Goal: Task Accomplishment & Management: Complete application form

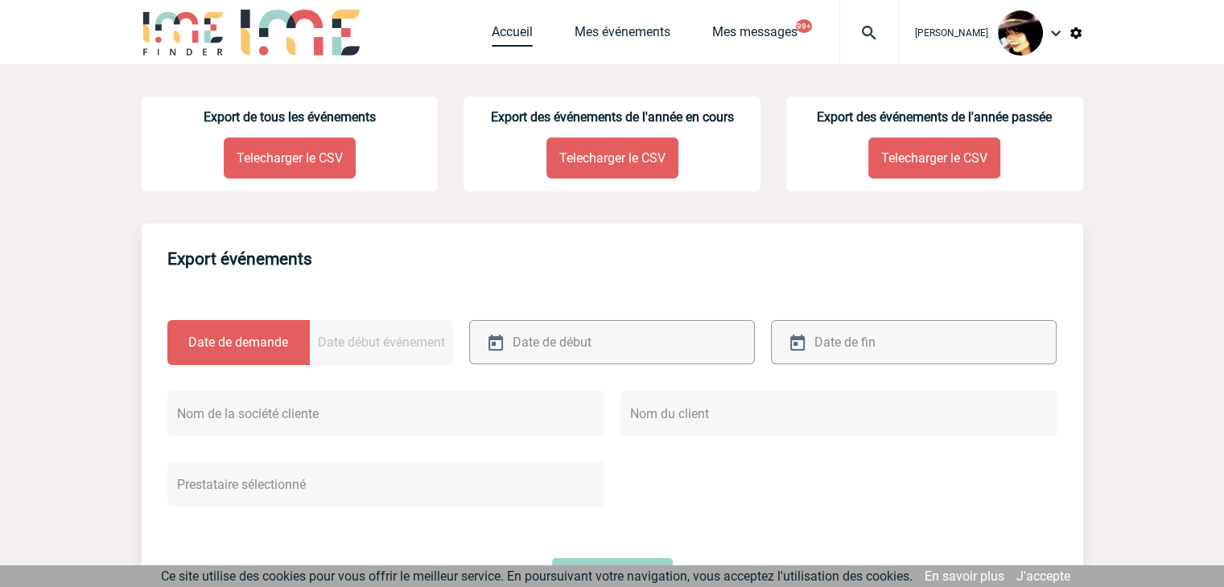
click at [502, 32] on link "Accueil" at bounding box center [512, 35] width 41 height 23
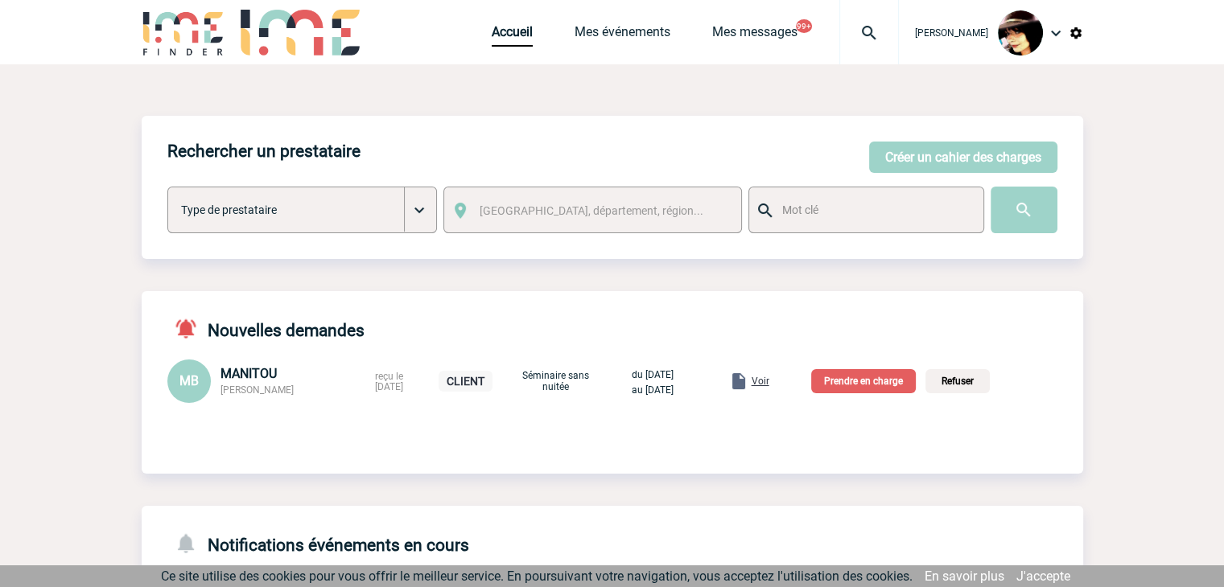
click at [769, 385] on span "Voir" at bounding box center [760, 381] width 18 height 11
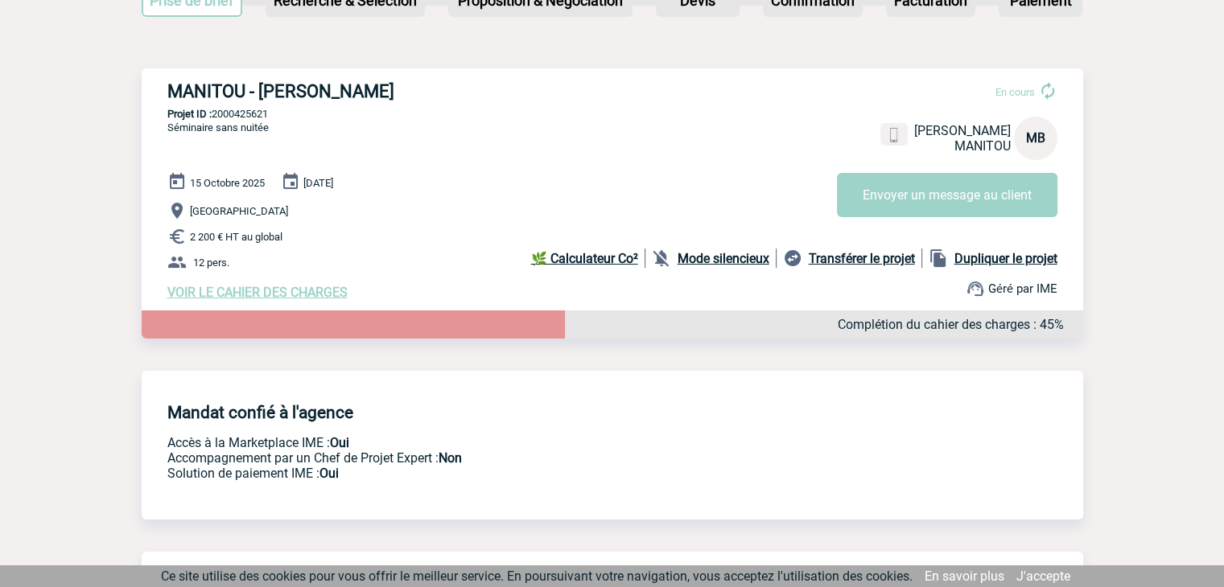
scroll to position [161, 0]
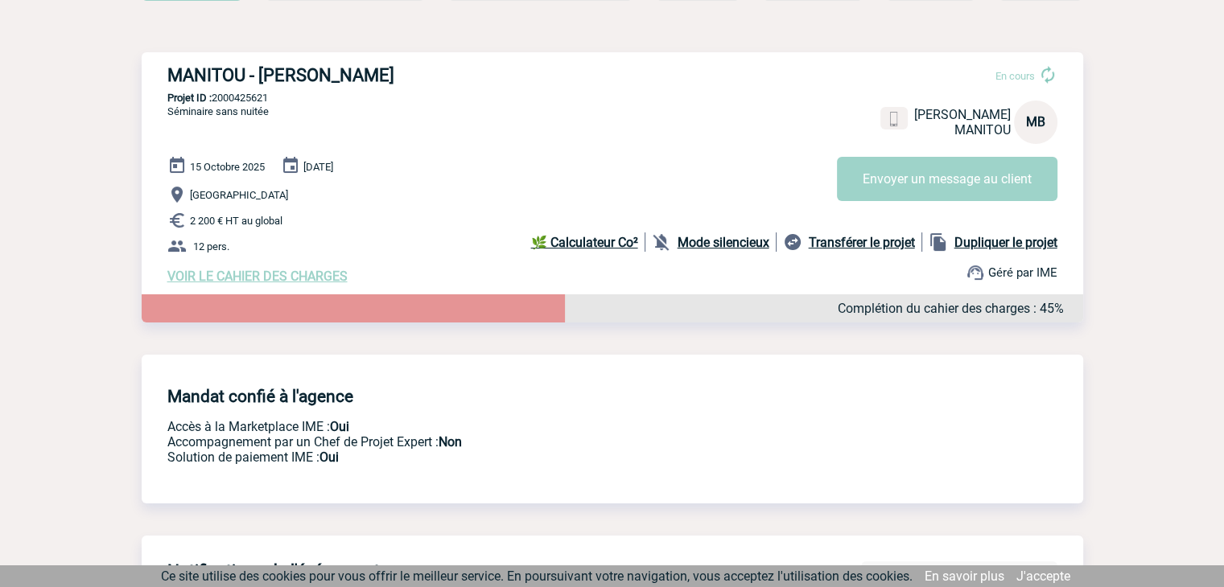
click at [315, 279] on span "VOIR LE CAHIER DES CHARGES" at bounding box center [257, 276] width 180 height 15
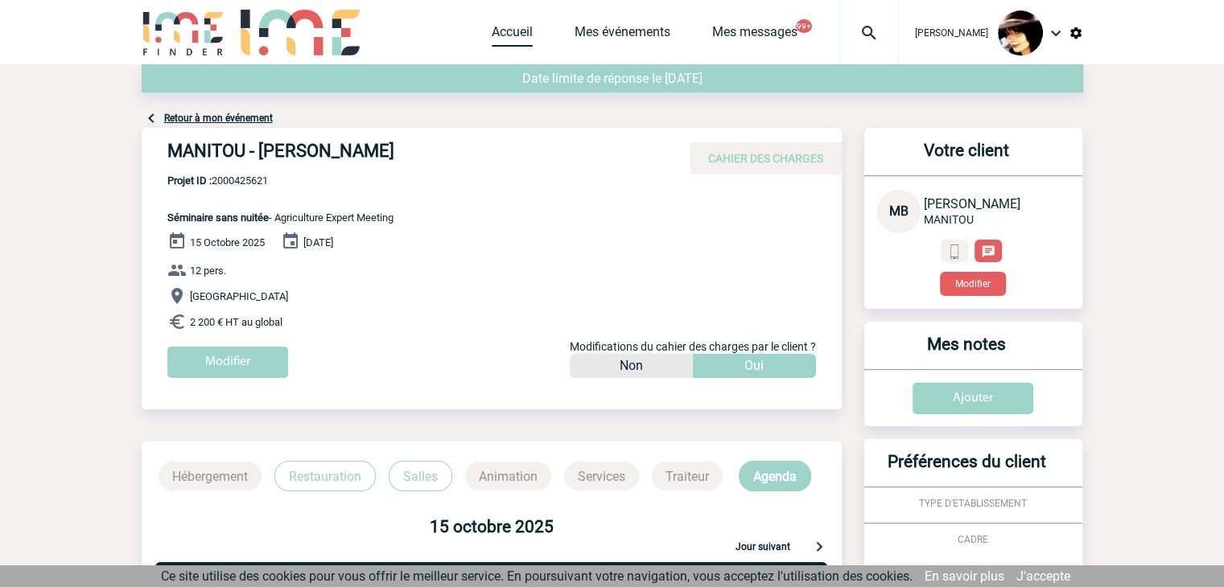
click at [492, 30] on link "Accueil" at bounding box center [512, 35] width 41 height 23
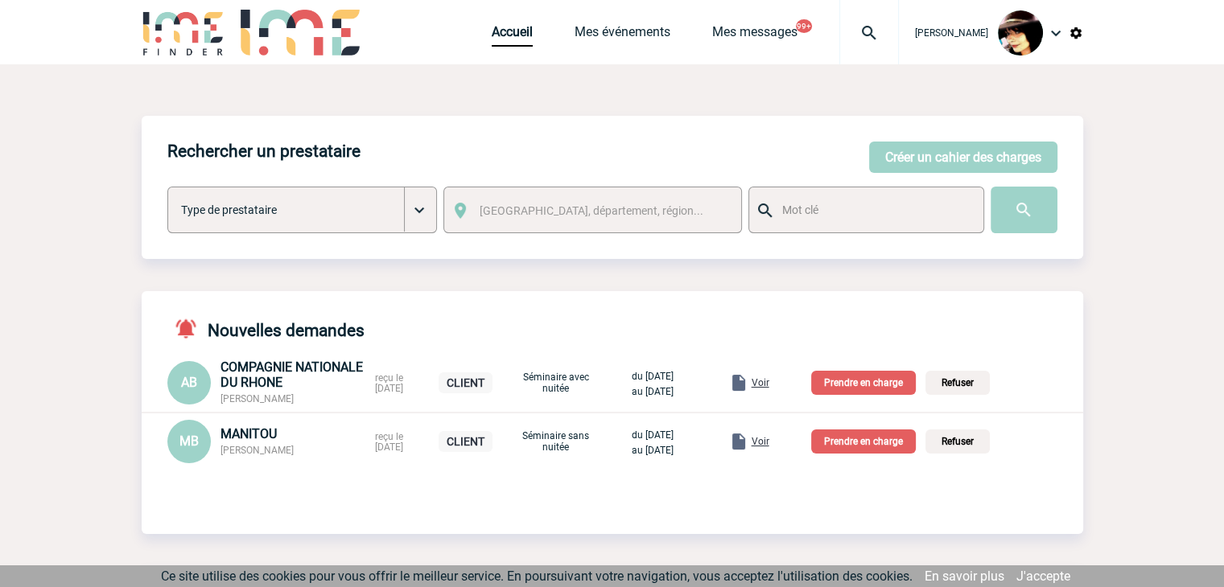
click at [850, 446] on p "Prendre en charge" at bounding box center [863, 442] width 105 height 24
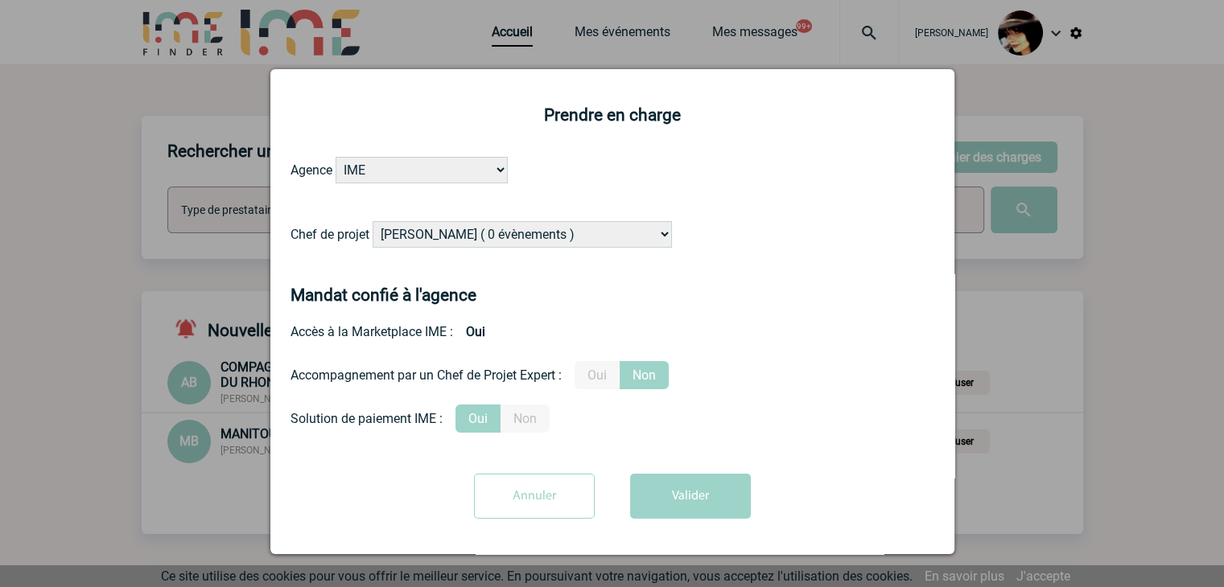
click at [545, 243] on select "[PERSON_NAME] ( 0 évènements ) [PERSON_NAME] ( 181 évènements ) [PERSON_NAME] (…" at bounding box center [521, 234] width 299 height 27
select select "131234"
click at [372, 222] on select "[PERSON_NAME] ( 0 évènements ) [PERSON_NAME] ( 181 évènements ) [PERSON_NAME] (…" at bounding box center [521, 234] width 299 height 27
click at [615, 376] on label "Oui" at bounding box center [596, 375] width 45 height 28
click at [0, 0] on input "Oui" at bounding box center [0, 0] width 0 height 0
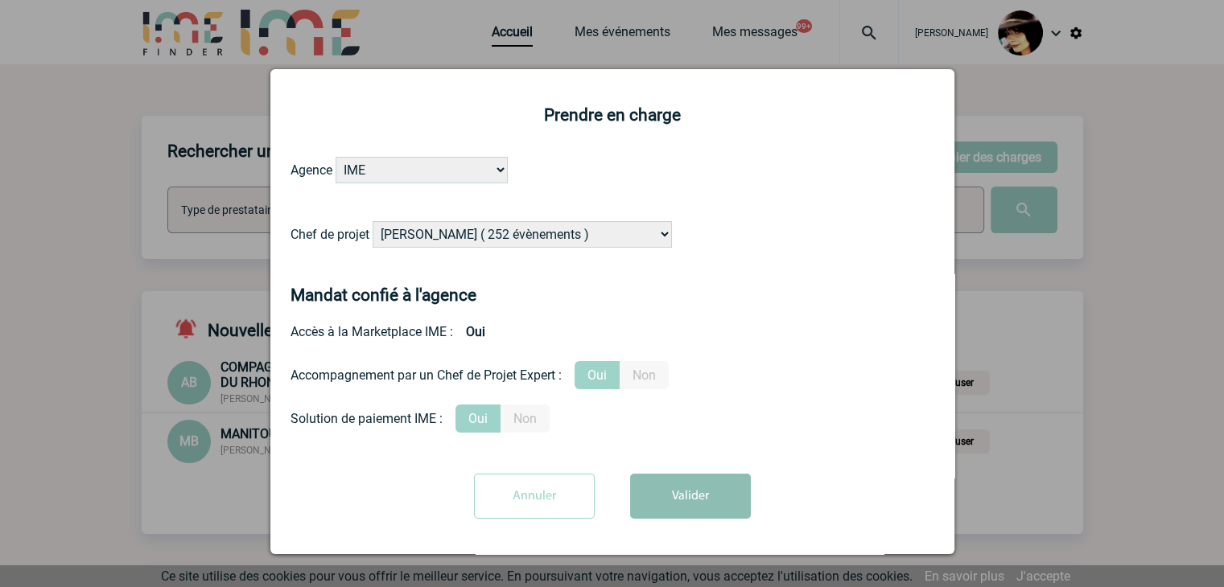
click at [680, 497] on button "Valider" at bounding box center [690, 496] width 121 height 45
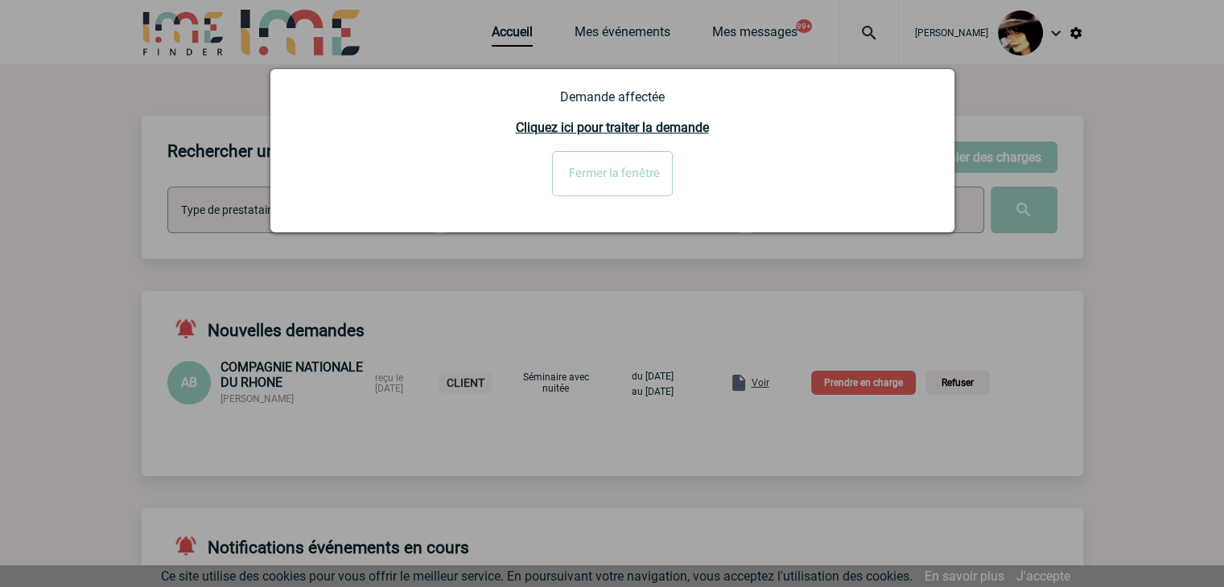
click at [622, 165] on input "Fermer la fenêtre" at bounding box center [612, 173] width 121 height 45
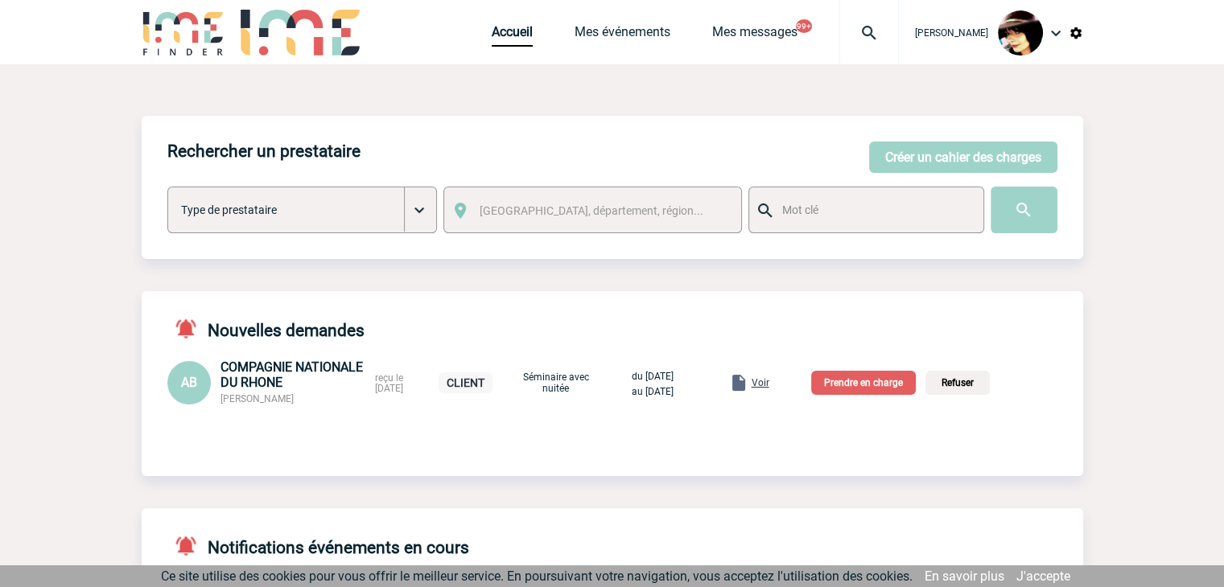
click at [769, 387] on span "Voir" at bounding box center [760, 382] width 18 height 11
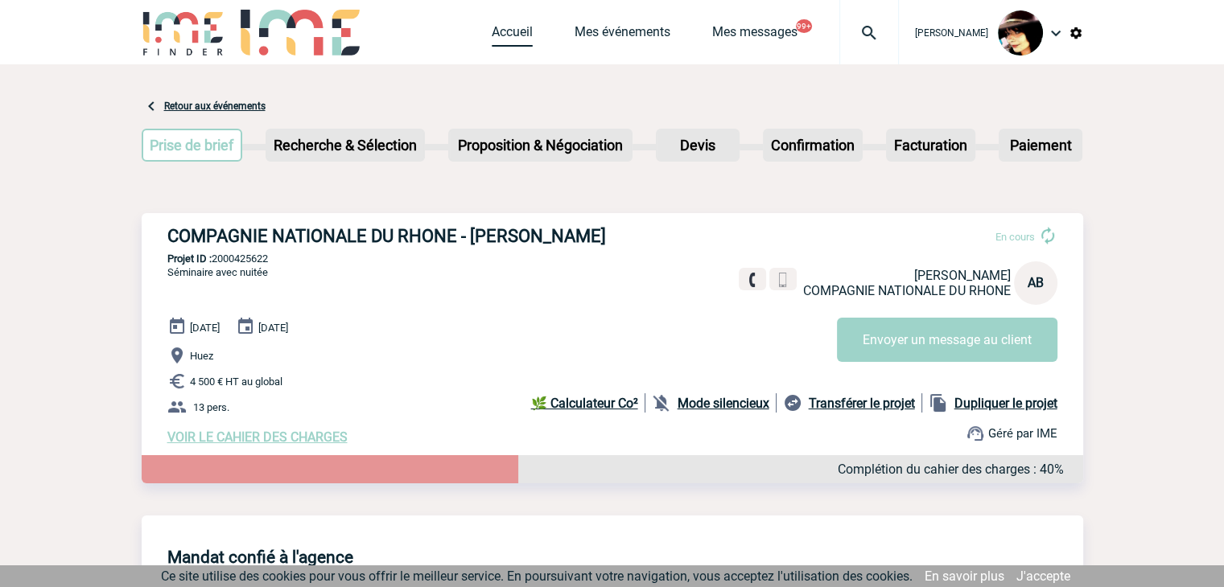
click at [511, 33] on link "Accueil" at bounding box center [512, 35] width 41 height 23
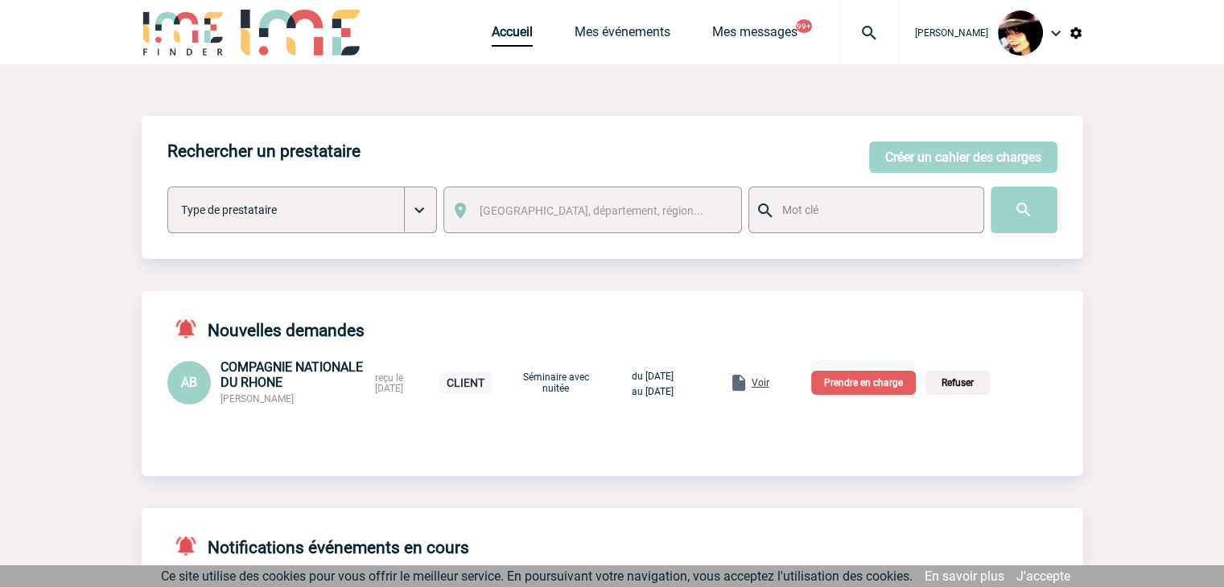
click at [864, 388] on p "Prendre en charge" at bounding box center [863, 383] width 105 height 24
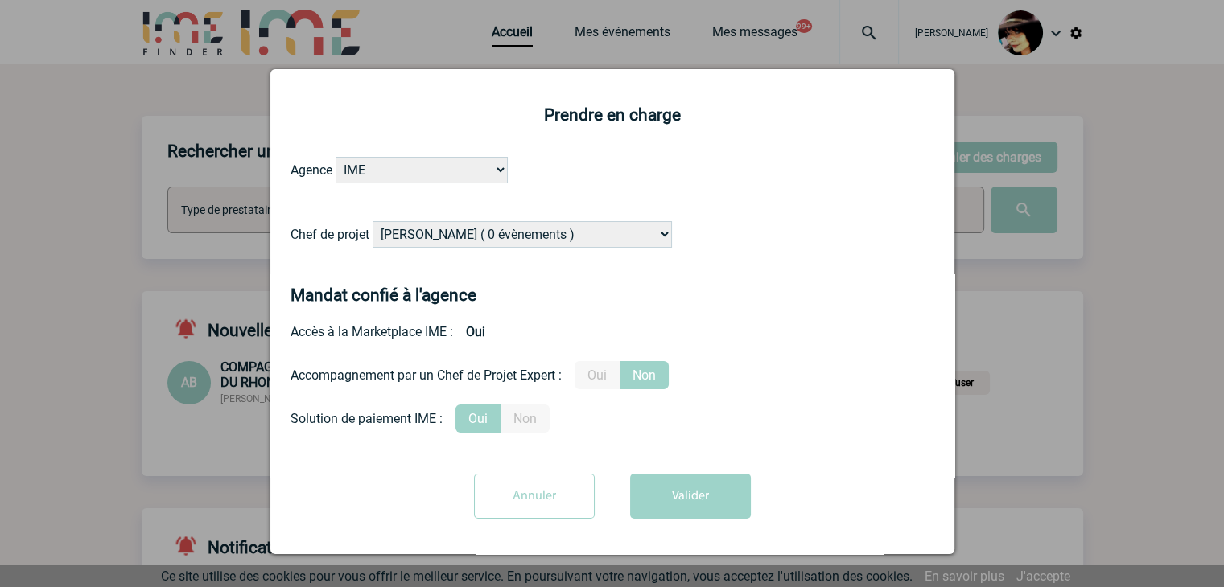
click at [486, 235] on select "[PERSON_NAME] ( 0 évènements ) [PERSON_NAME] ( 181 évènements ) [PERSON_NAME] (…" at bounding box center [521, 234] width 299 height 27
select select "122719"
click at [486, 236] on select "[PERSON_NAME] ( 0 évènements ) [PERSON_NAME] ( 181 évènements ) [PERSON_NAME] (…" at bounding box center [521, 234] width 299 height 27
click at [606, 377] on label "Oui" at bounding box center [596, 375] width 45 height 28
click at [0, 0] on input "Oui" at bounding box center [0, 0] width 0 height 0
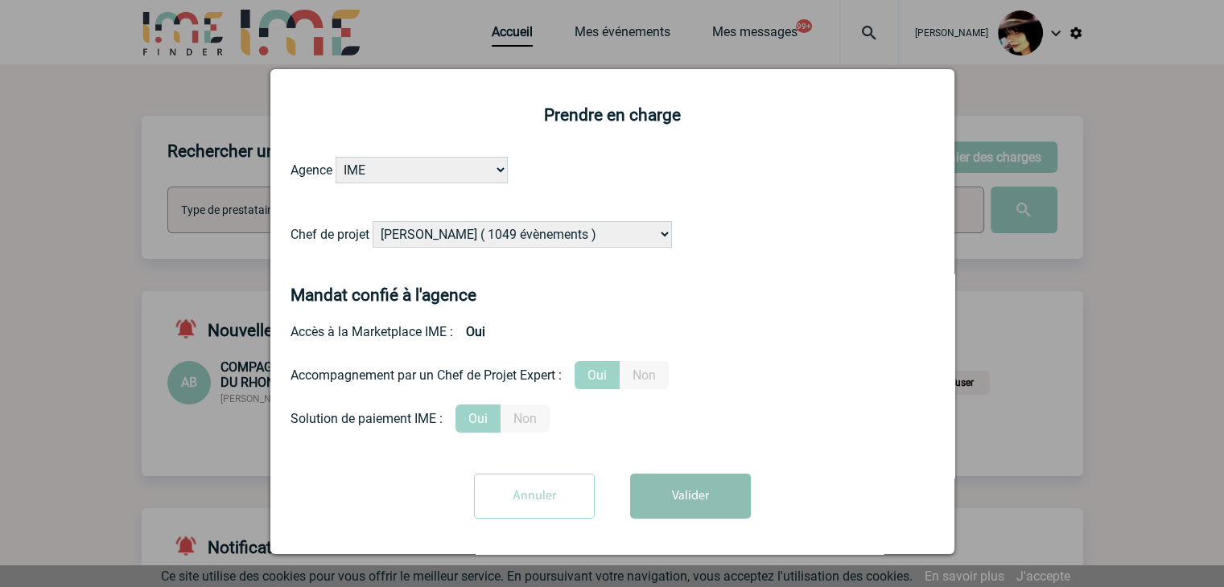
click at [682, 487] on button "Valider" at bounding box center [690, 496] width 121 height 45
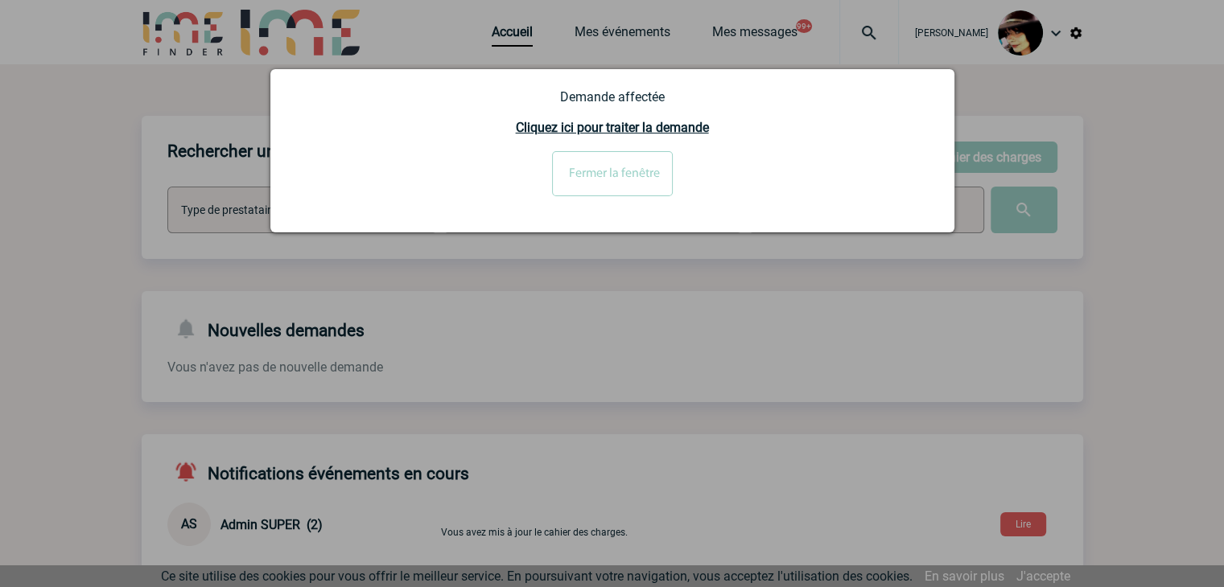
click at [629, 167] on input "Fermer la fenêtre" at bounding box center [612, 173] width 121 height 45
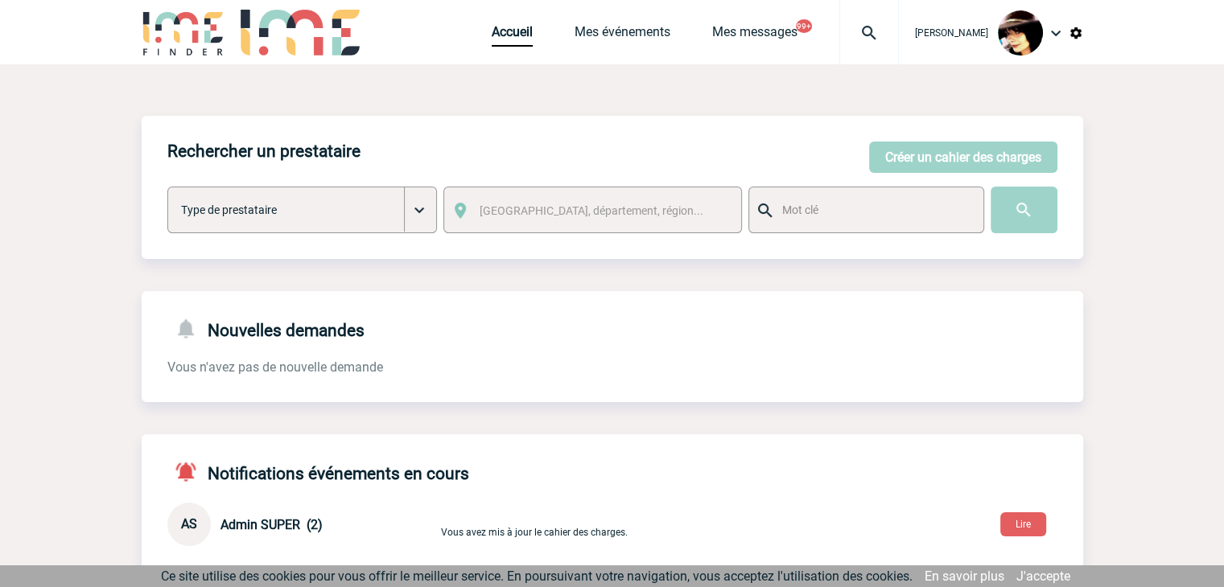
click at [853, 32] on img at bounding box center [869, 32] width 58 height 19
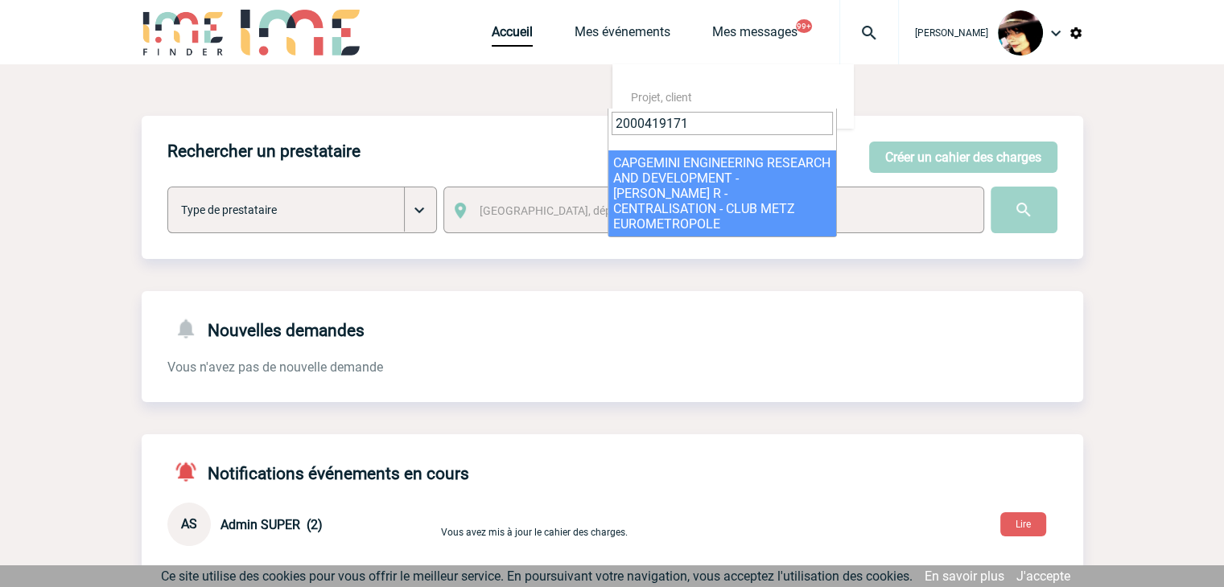
type input "2000419171"
select select "18672"
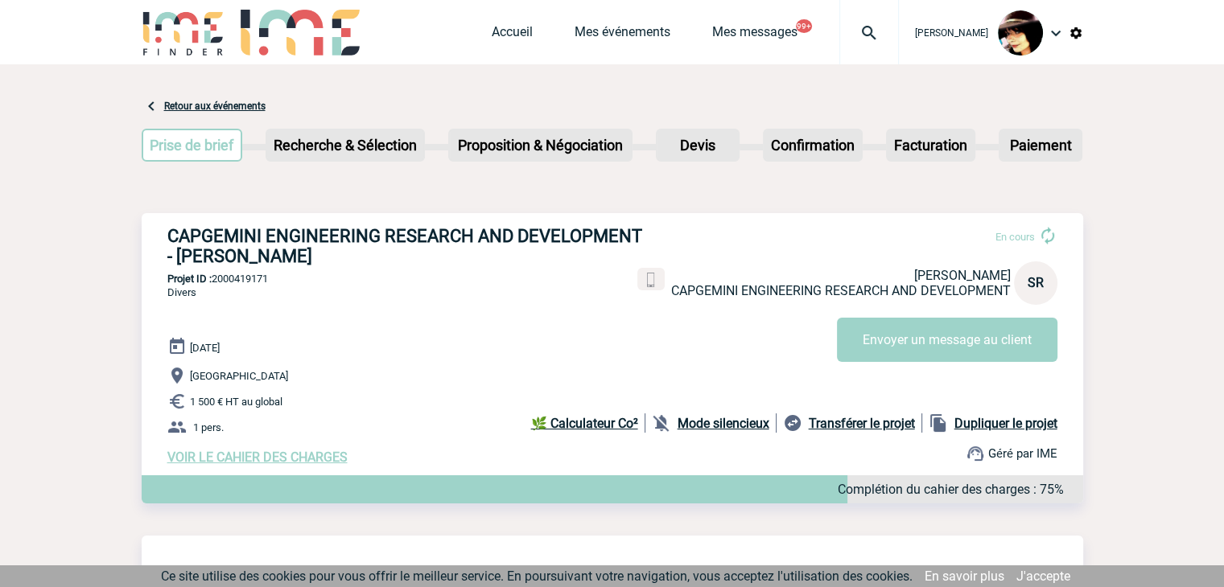
click at [969, 429] on b "Dupliquer le projet" at bounding box center [1005, 423] width 103 height 15
select select "9"
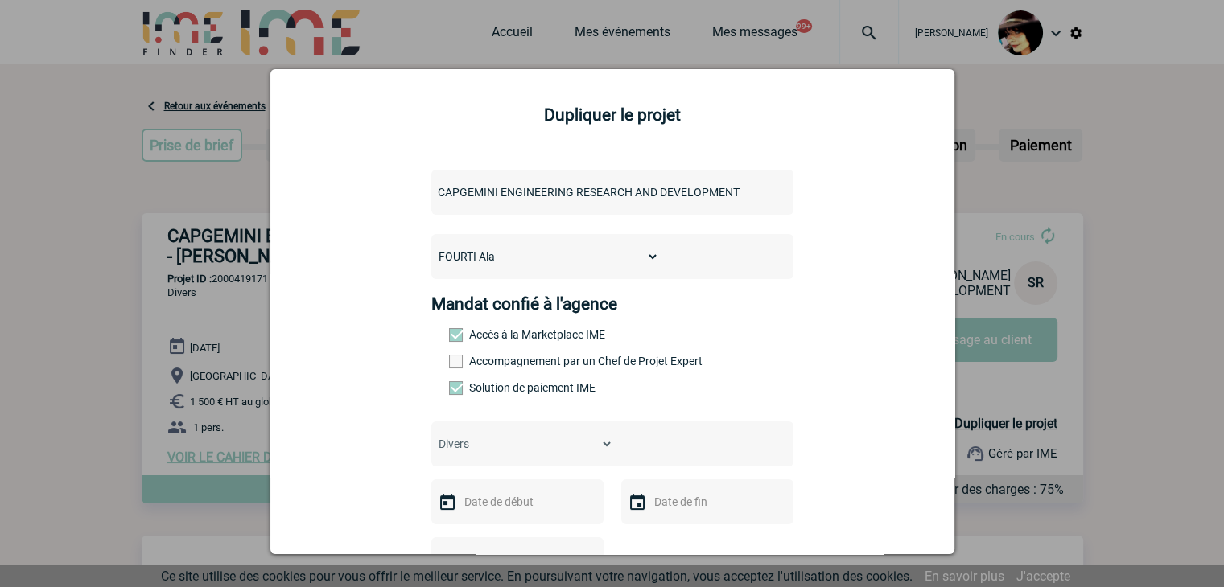
click at [536, 257] on select "FOURTI [PERSON_NAME] [PERSON_NAME] [PERSON_NAME] [PERSON_NAME] [PERSON_NAME] [P…" at bounding box center [545, 256] width 228 height 23
select select "114051"
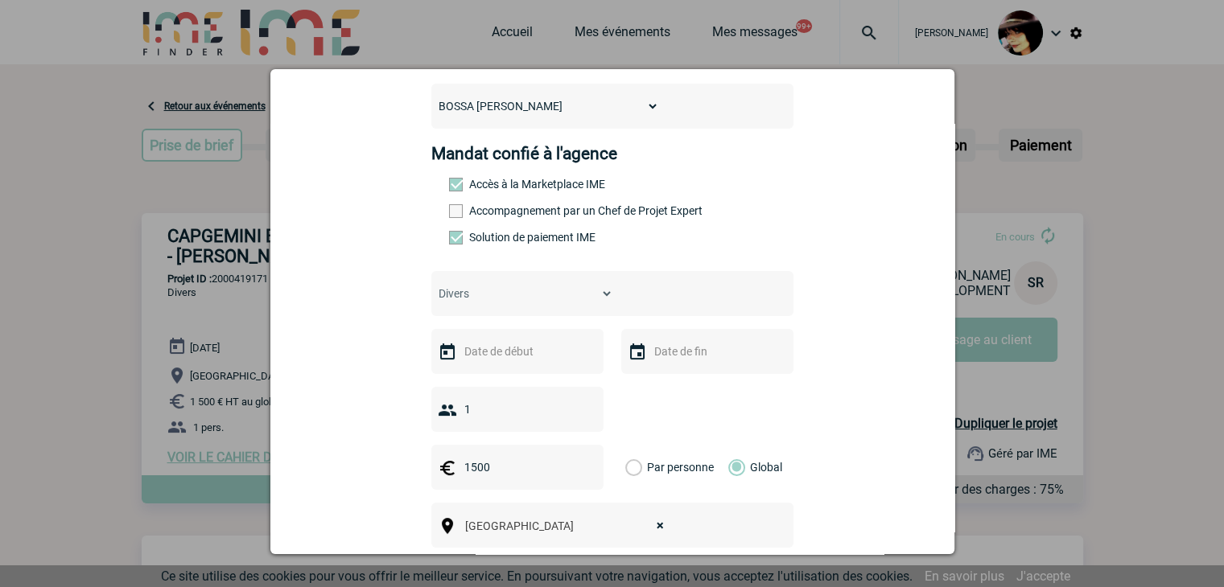
scroll to position [322, 0]
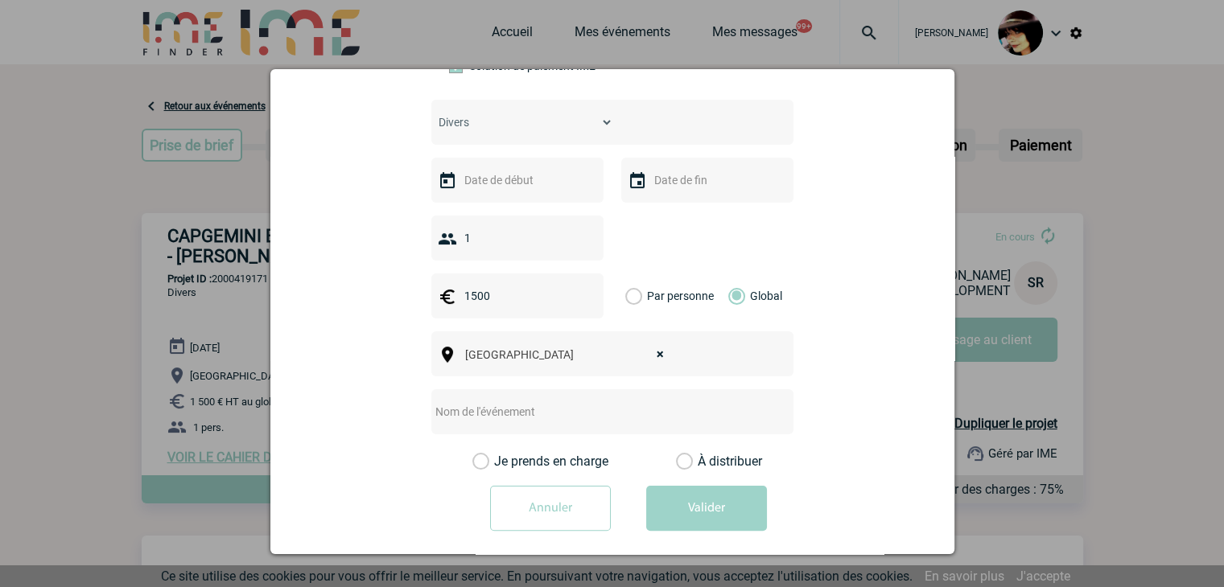
click at [512, 512] on input "Annuler" at bounding box center [550, 508] width 121 height 45
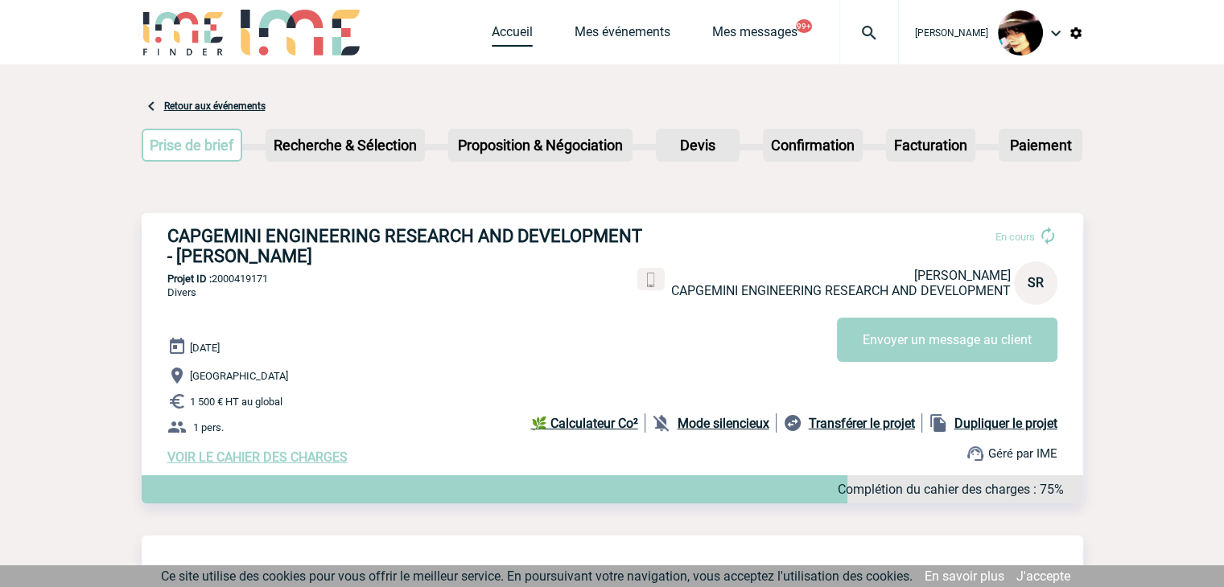
click at [492, 29] on link "Accueil" at bounding box center [512, 35] width 41 height 23
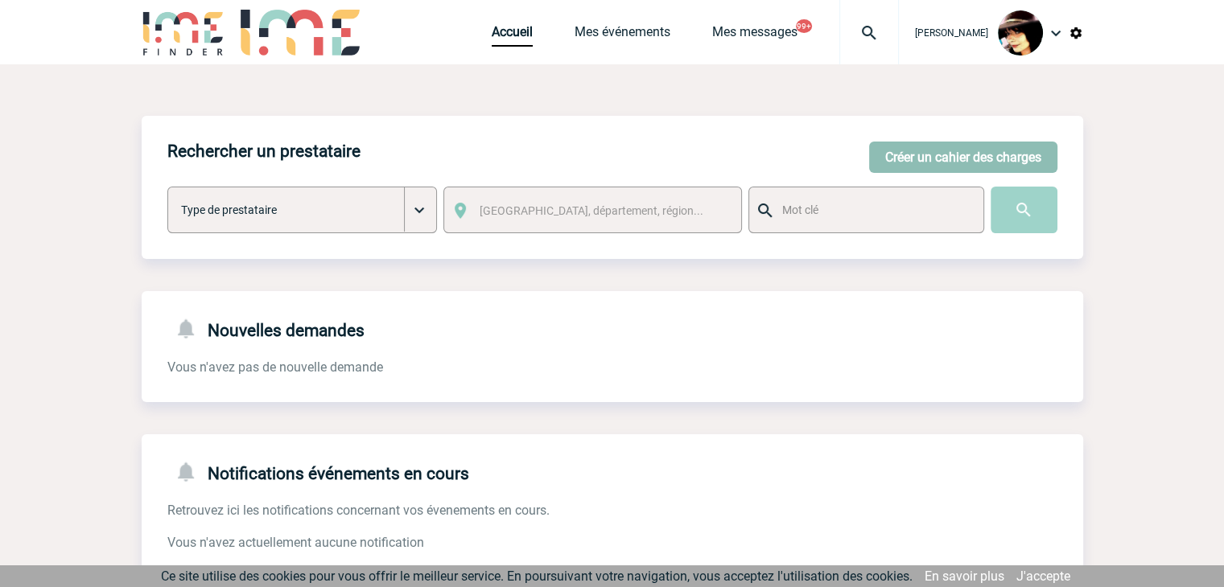
click at [969, 155] on button "Créer un cahier des charges" at bounding box center [963, 157] width 188 height 31
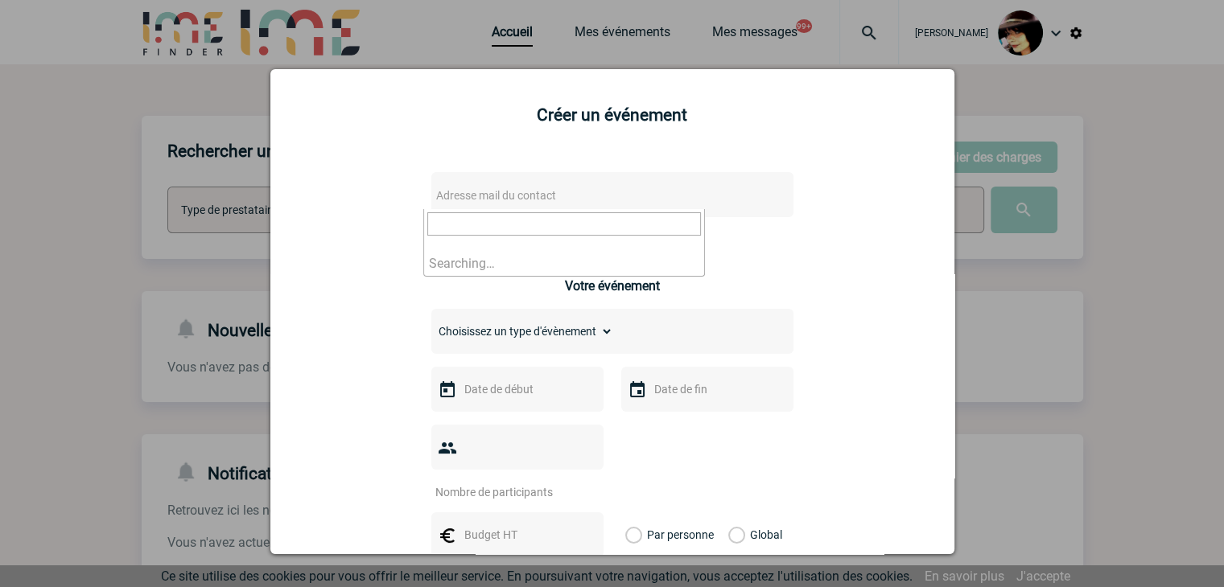
click at [580, 186] on span "Adresse mail du contact" at bounding box center [571, 195] width 282 height 23
drag, startPoint x: 586, startPoint y: 216, endPoint x: 279, endPoint y: 208, distance: 307.4
click at [280, 209] on body "Rachel SABOUREAU Accueil Mes événements 99+" at bounding box center [612, 492] width 1224 height 985
paste input "silvana.tagliaferri@sanof"
drag, startPoint x: 621, startPoint y: 220, endPoint x: 357, endPoint y: 220, distance: 263.9
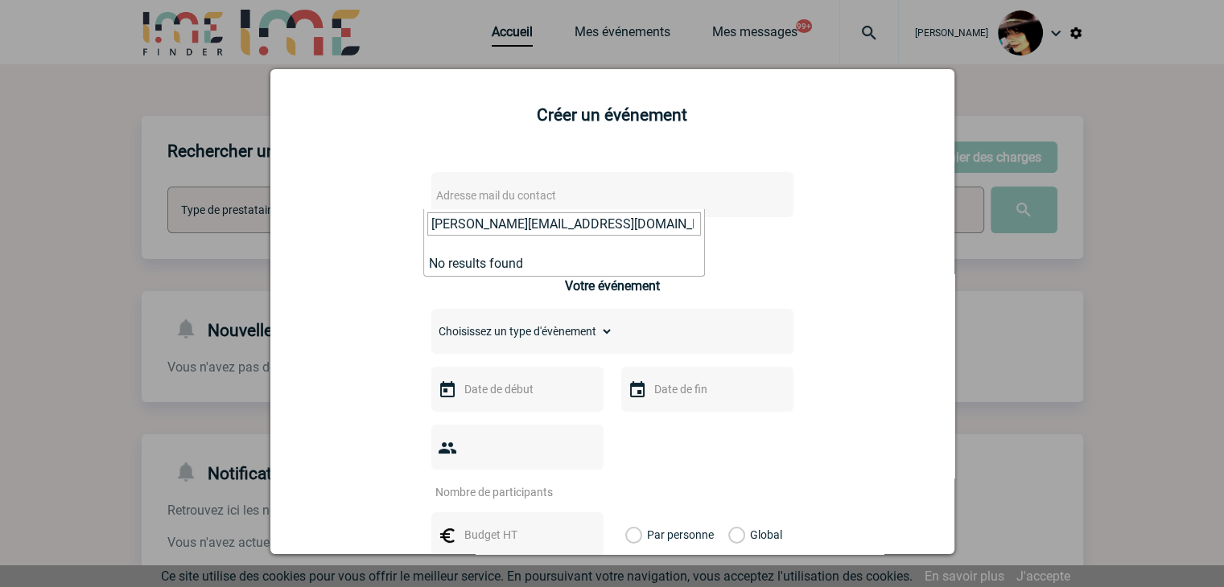
click at [357, 220] on body "Rachel SABOUREAU Accueil Mes événements 99+" at bounding box center [612, 492] width 1224 height 985
paste input "maite.lamaison@arkema"
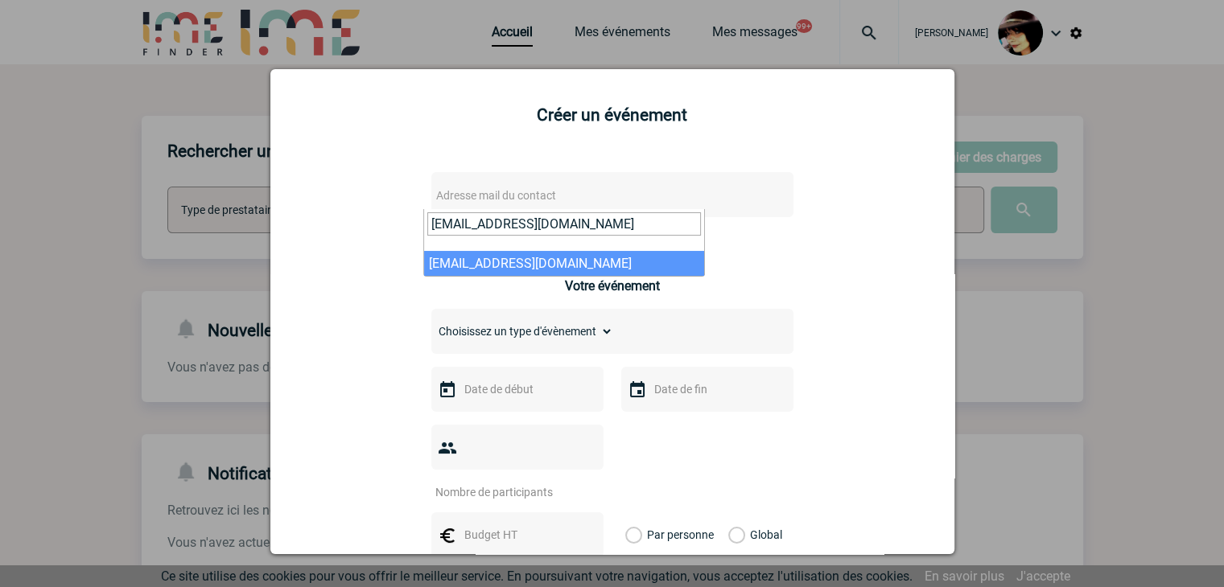
type input "maite.lamaison@arkema.com"
select select "128701"
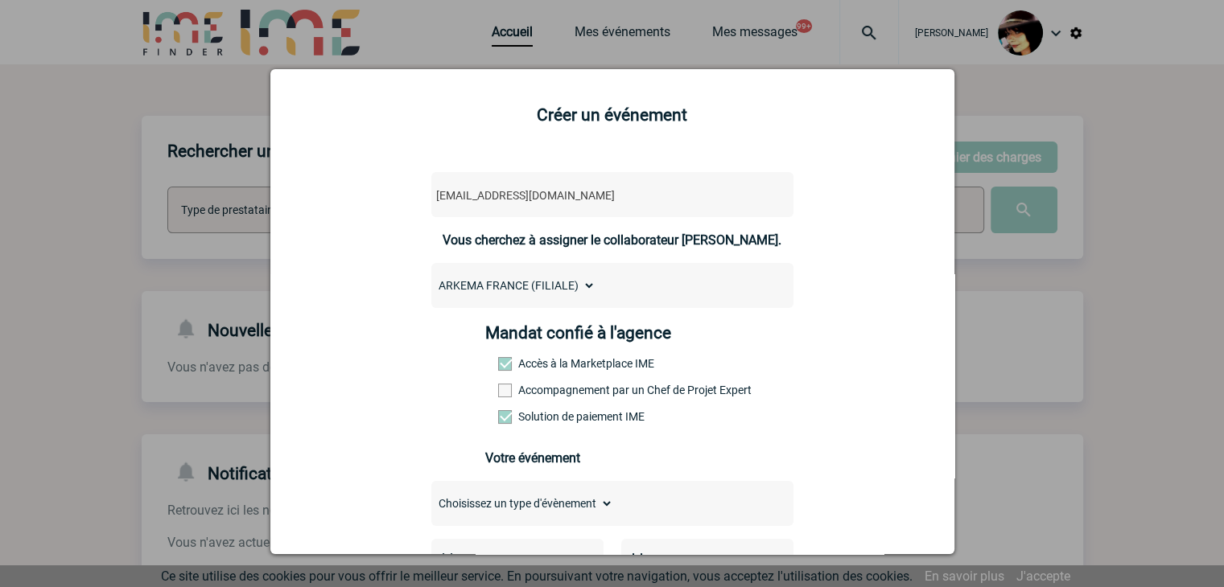
click at [1053, 318] on div at bounding box center [612, 293] width 1224 height 587
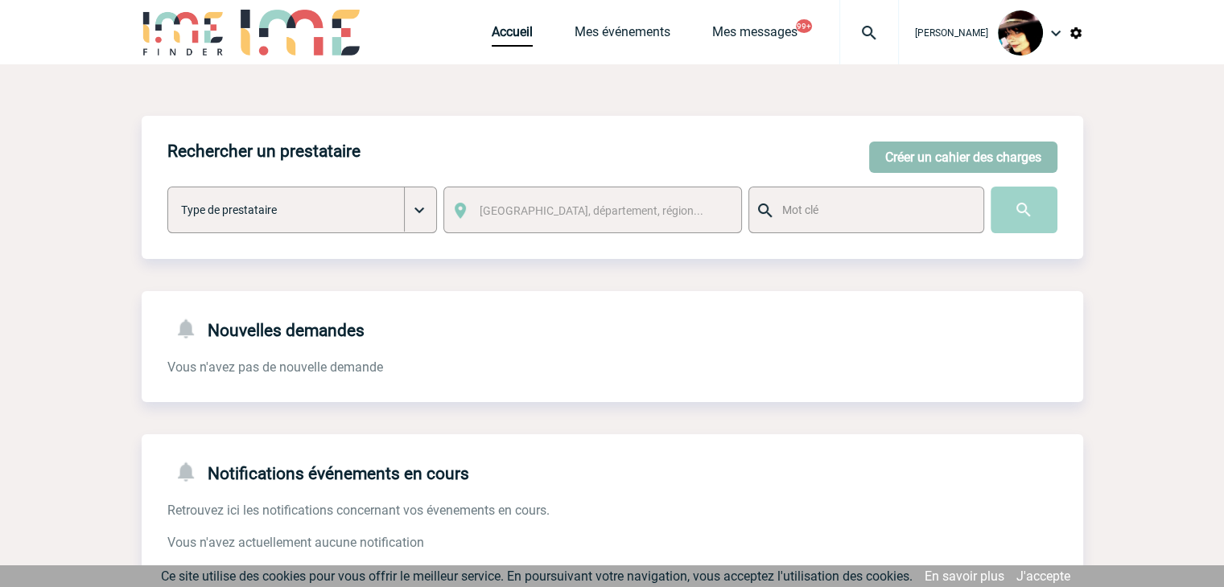
click at [907, 156] on button "Créer un cahier des charges" at bounding box center [963, 157] width 188 height 31
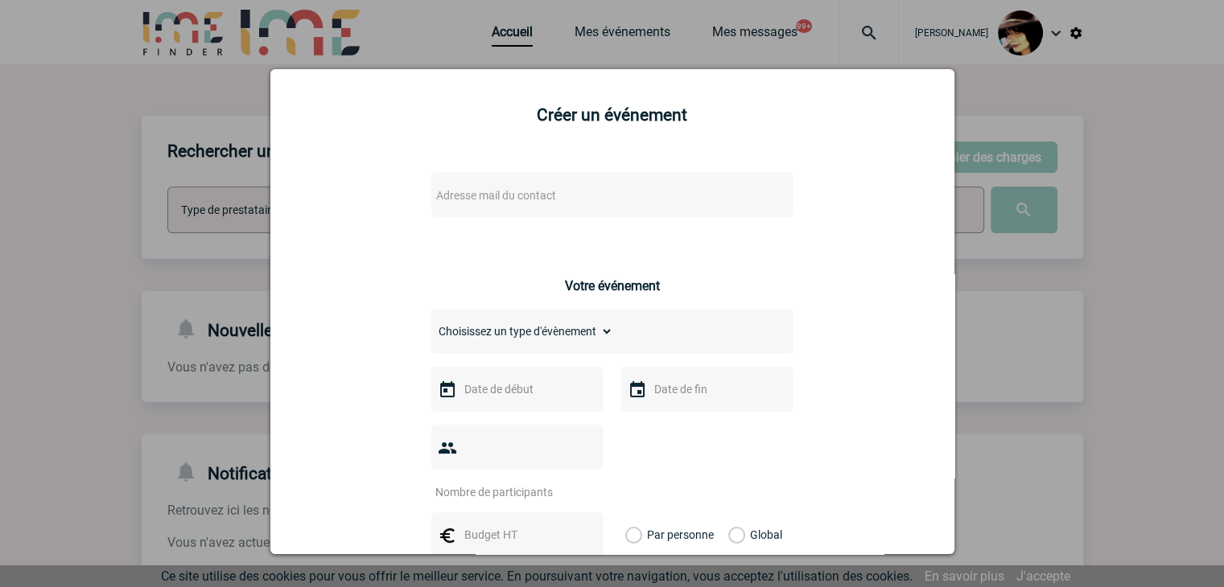
click at [561, 186] on span "Adresse mail du contact" at bounding box center [571, 195] width 282 height 23
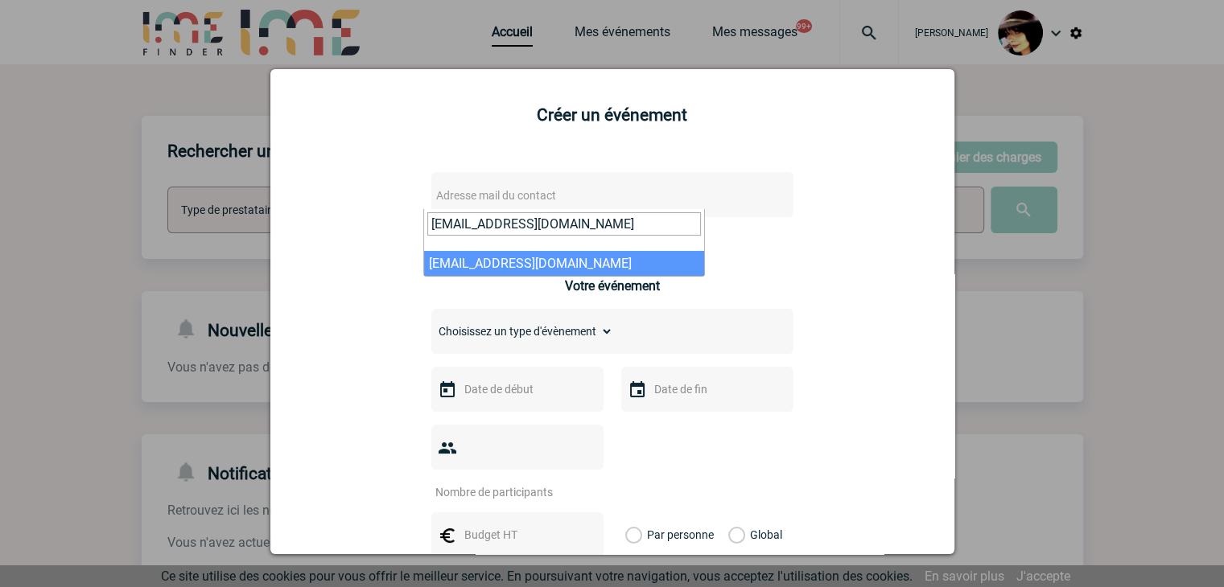
type input "maite.lamaison@arkema.com"
select select "128701"
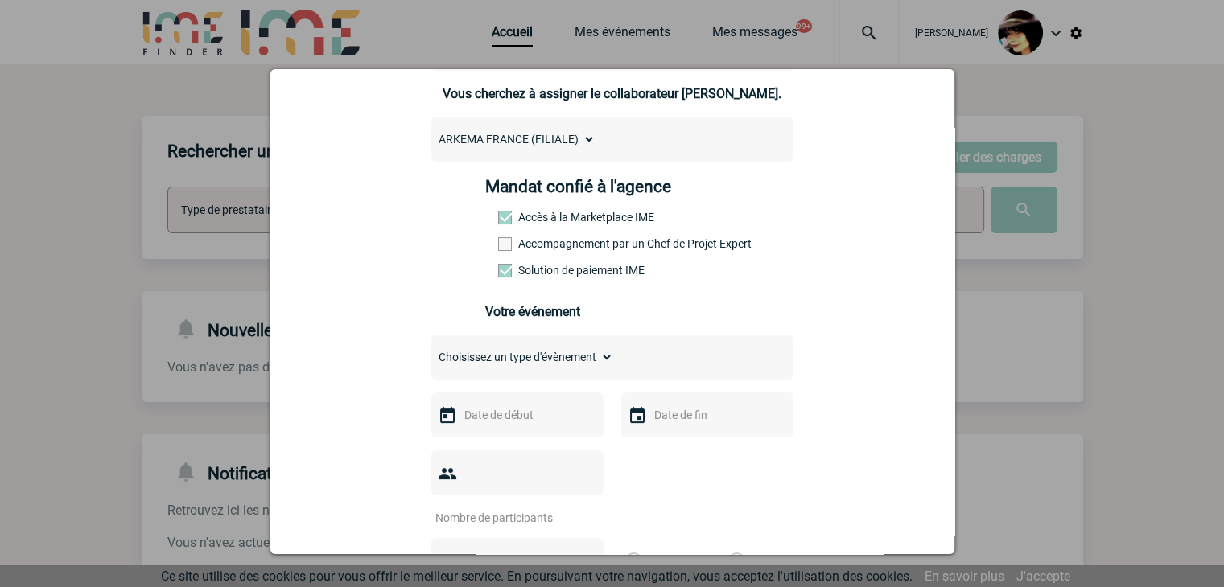
scroll to position [161, 0]
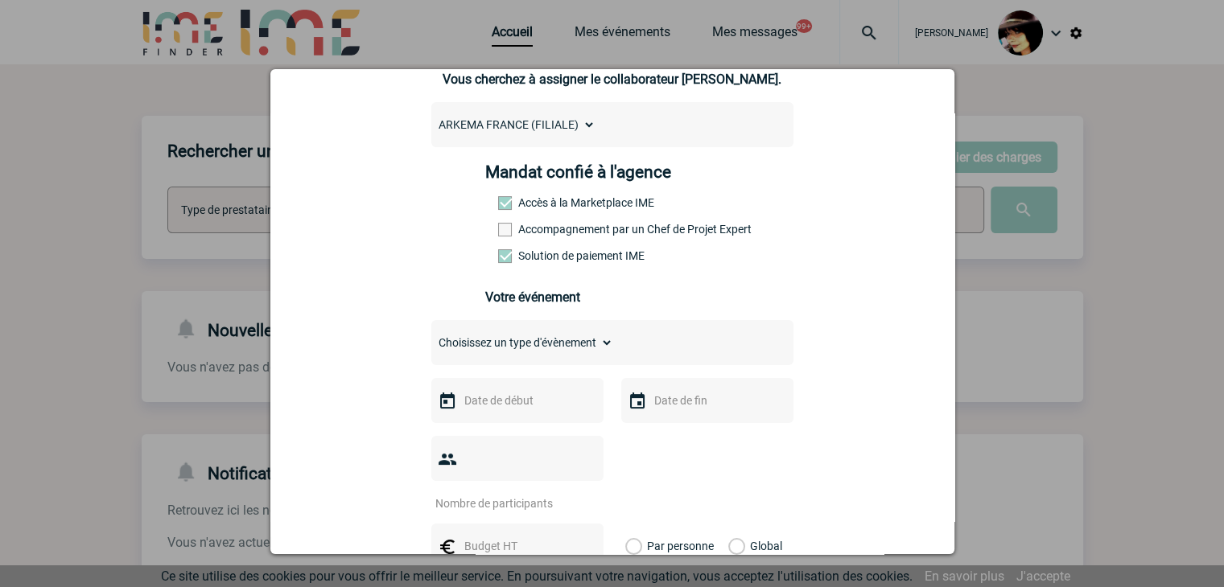
click at [442, 348] on select "Choisissez un type d'évènement Séminaire avec nuitée Séminaire sans nuitée Repa…" at bounding box center [522, 342] width 182 height 23
select select "5"
click at [431, 336] on select "Choisissez un type d'évènement Séminaire avec nuitée Séminaire sans nuitée Repa…" at bounding box center [522, 342] width 182 height 23
click at [537, 399] on input "text" at bounding box center [515, 400] width 111 height 21
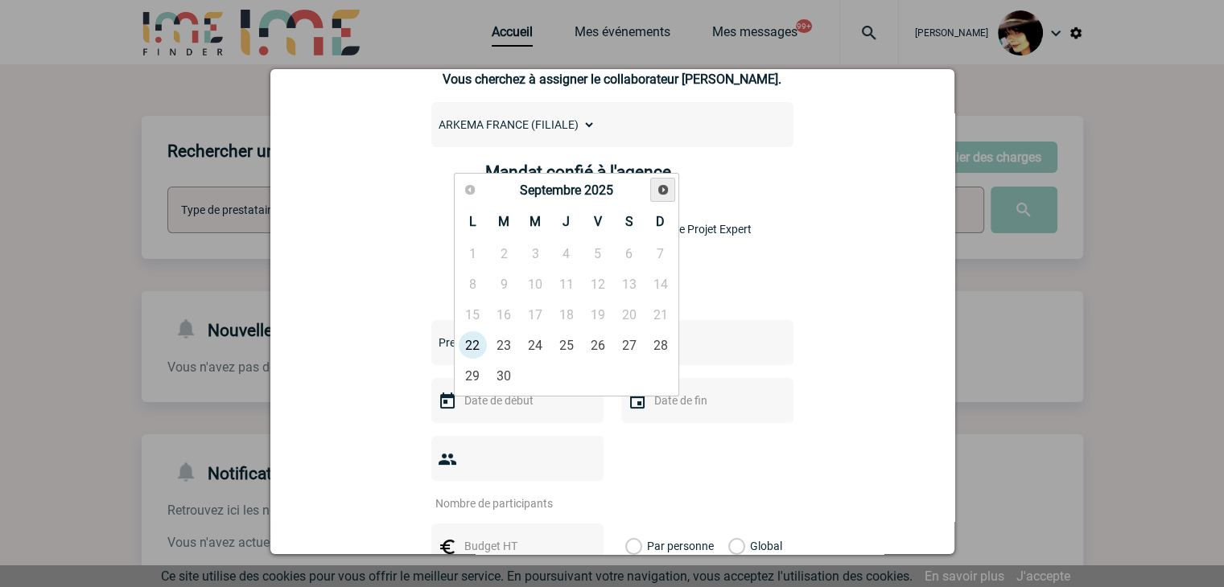
click at [668, 184] on span "Suivant" at bounding box center [662, 189] width 13 height 13
click at [591, 249] on link "3" at bounding box center [597, 253] width 30 height 29
type input "03-10-2025"
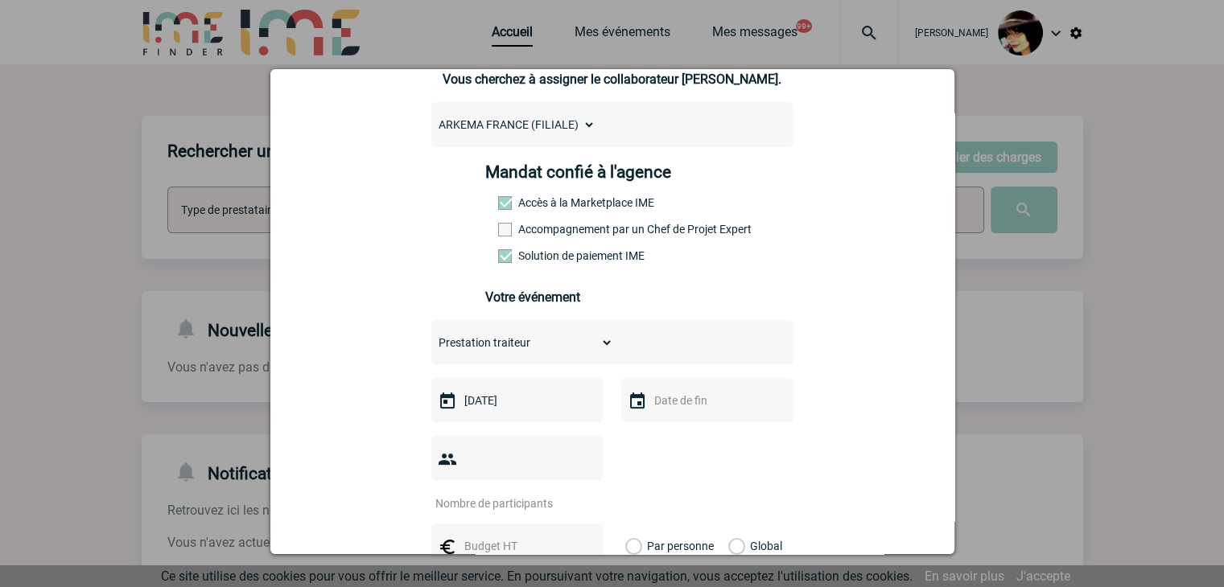
click at [666, 411] on input "text" at bounding box center [705, 400] width 111 height 21
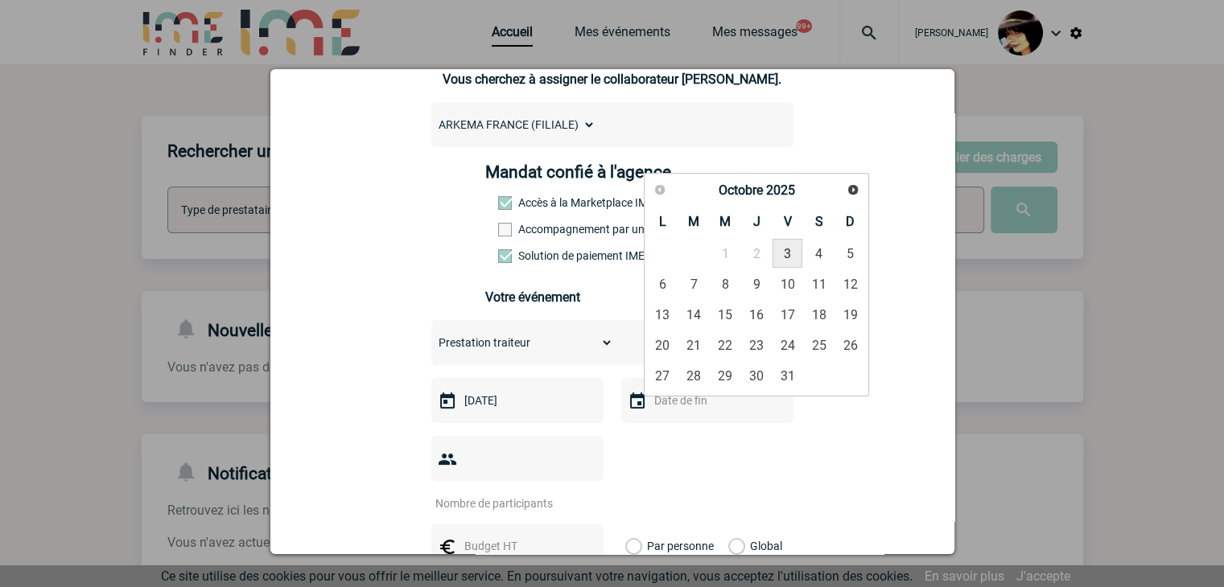
click at [786, 252] on link "3" at bounding box center [787, 253] width 30 height 29
type input "03-10-2025"
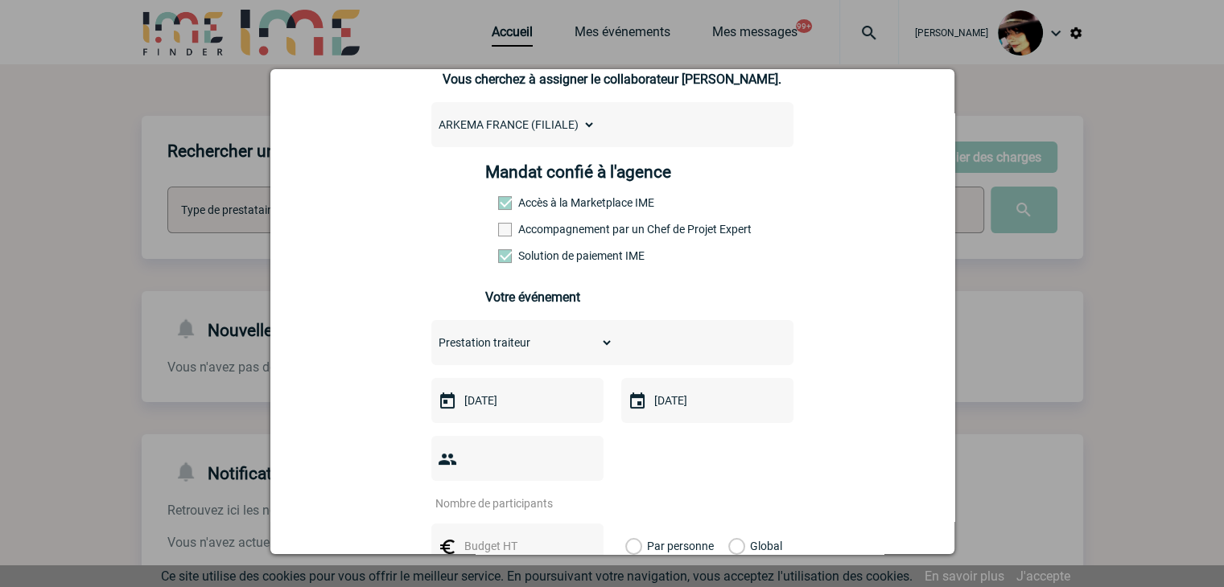
click at [487, 493] on input "number" at bounding box center [506, 503] width 151 height 21
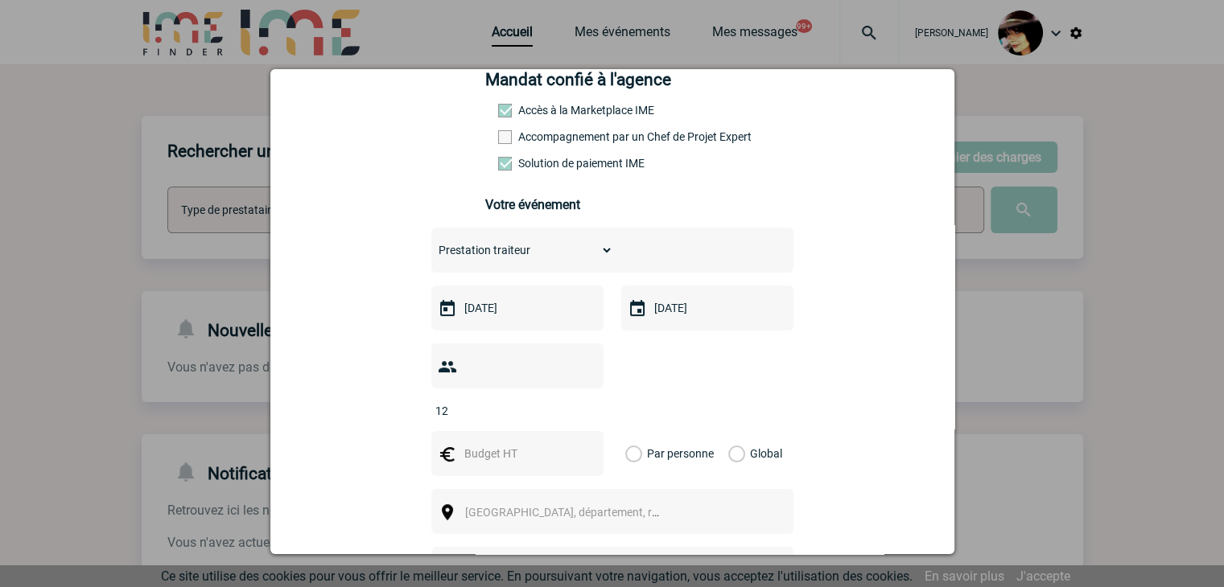
scroll to position [322, 0]
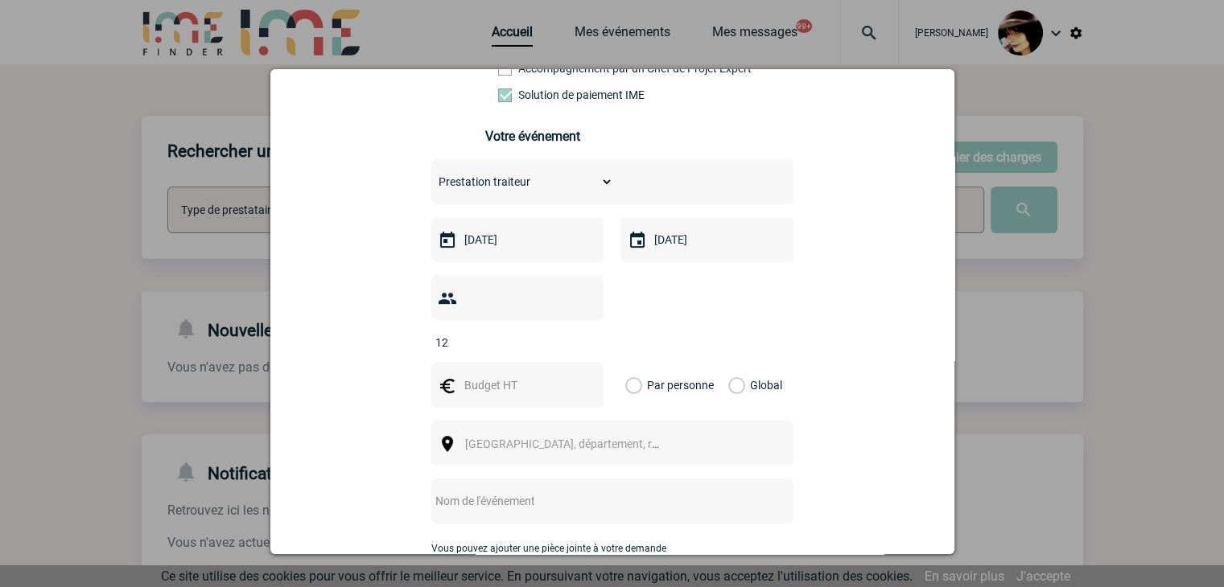
drag, startPoint x: 476, startPoint y: 302, endPoint x: 457, endPoint y: 303, distance: 19.3
click at [457, 332] on input "12" at bounding box center [506, 342] width 151 height 21
type input "6"
type input "12"
click at [486, 375] on input "text" at bounding box center [515, 385] width 111 height 21
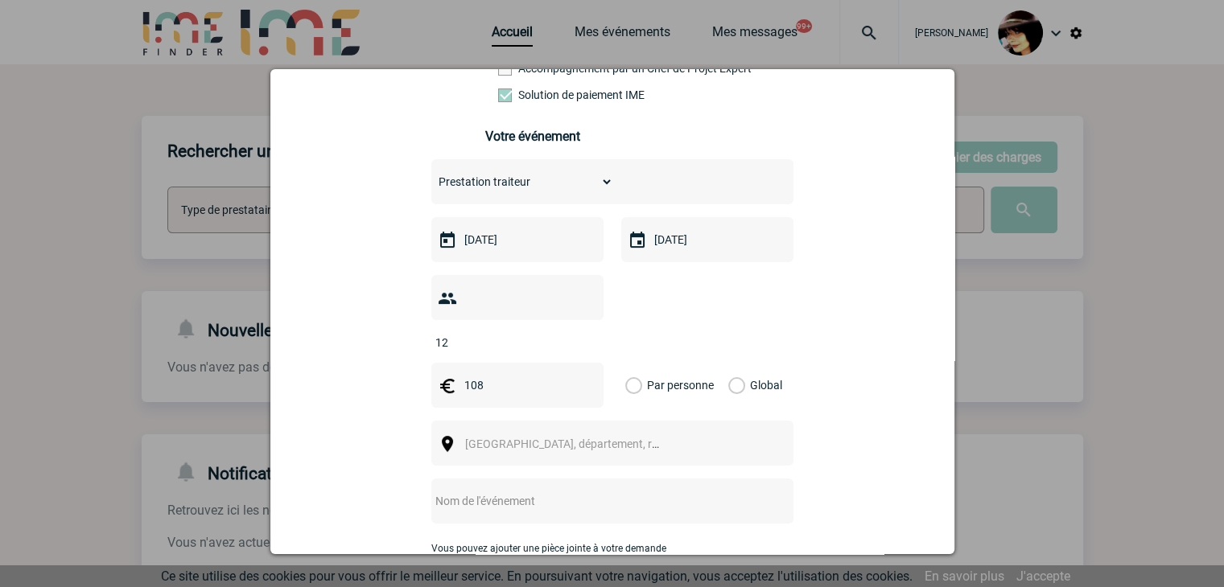
type input "108"
click at [728, 363] on label "Global" at bounding box center [733, 385] width 10 height 45
click at [0, 0] on input "Global" at bounding box center [0, 0] width 0 height 0
click at [588, 438] on span "[GEOGRAPHIC_DATA], département, région..." at bounding box center [577, 444] width 224 height 13
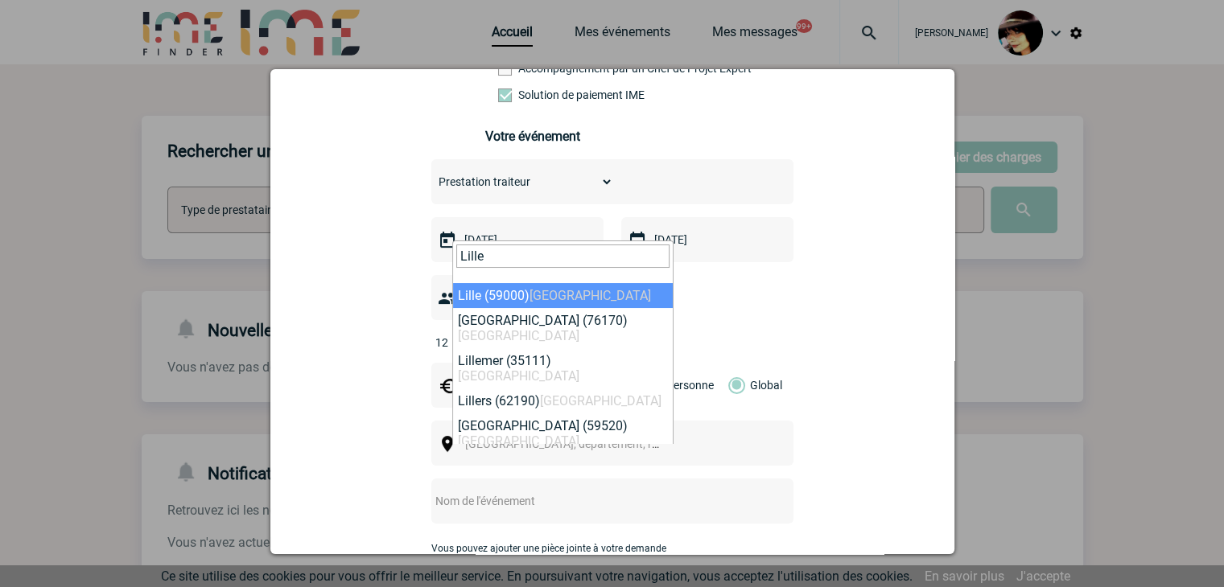
type input "Lille"
select select "15081"
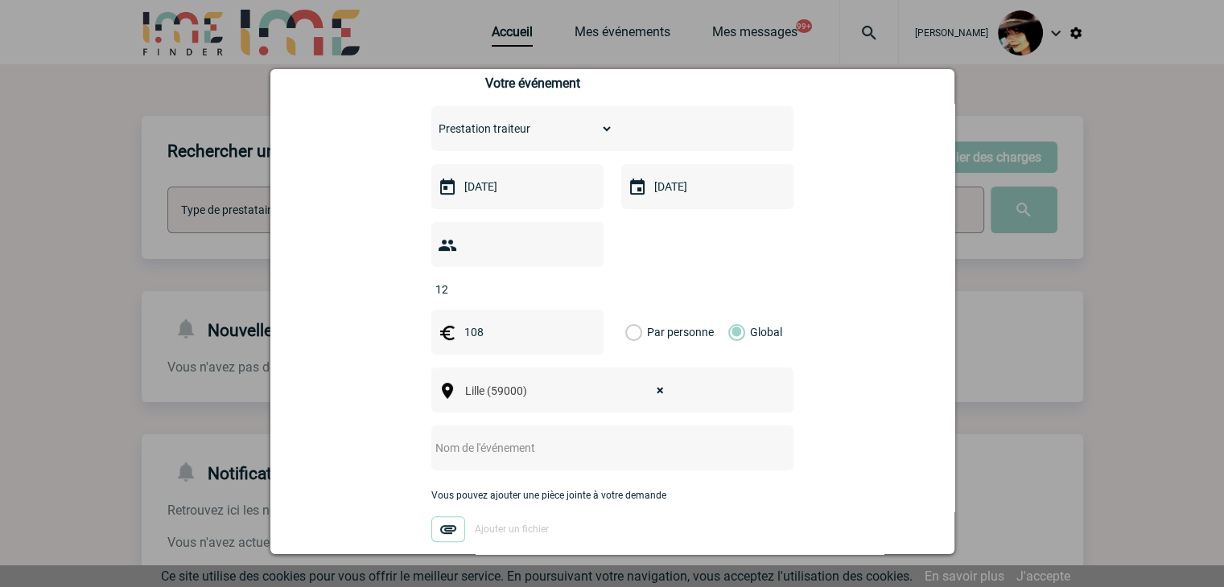
scroll to position [402, 0]
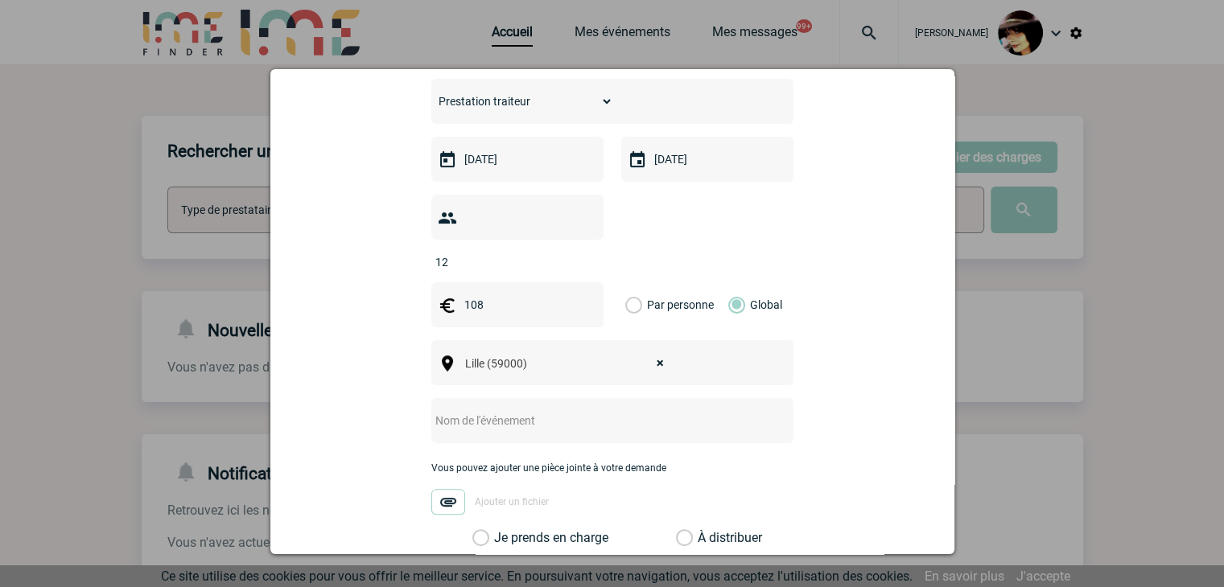
click at [488, 410] on input "text" at bounding box center [590, 420] width 319 height 21
click at [618, 410] on input "CENTRALISATION -" at bounding box center [590, 420] width 319 height 21
paste input "A Noste Prestation PDU Orgasol"
type input "CENTRALISATION - A Noste Prestation PDU Orgasol"
click at [676, 530] on label "À distribuer" at bounding box center [684, 538] width 17 height 16
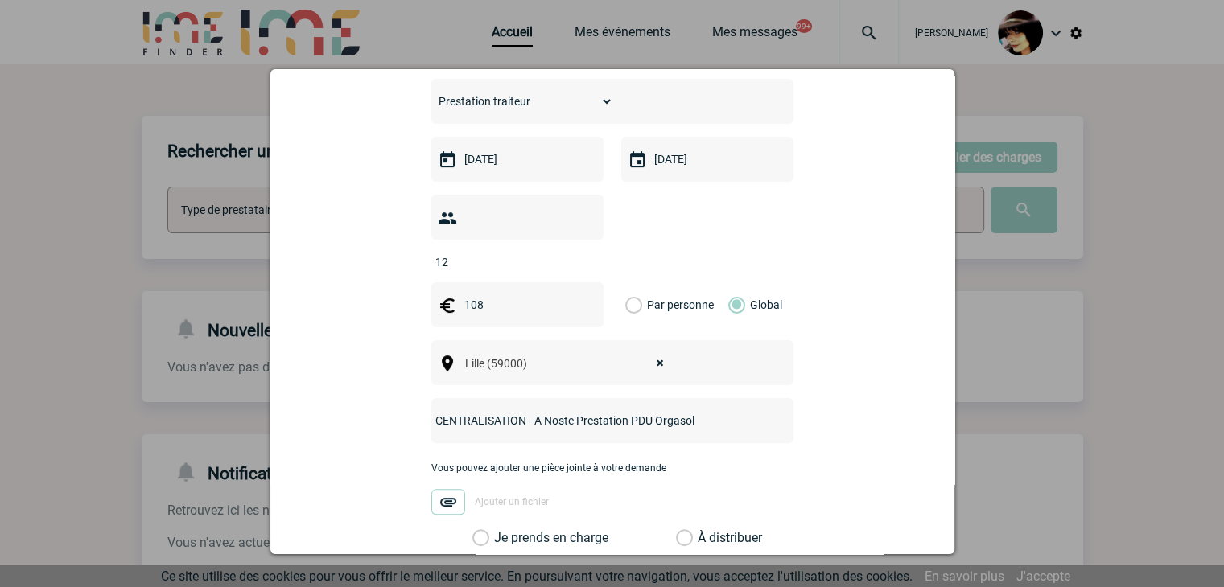
click at [0, 0] on input "À distribuer" at bounding box center [0, 0] width 0 height 0
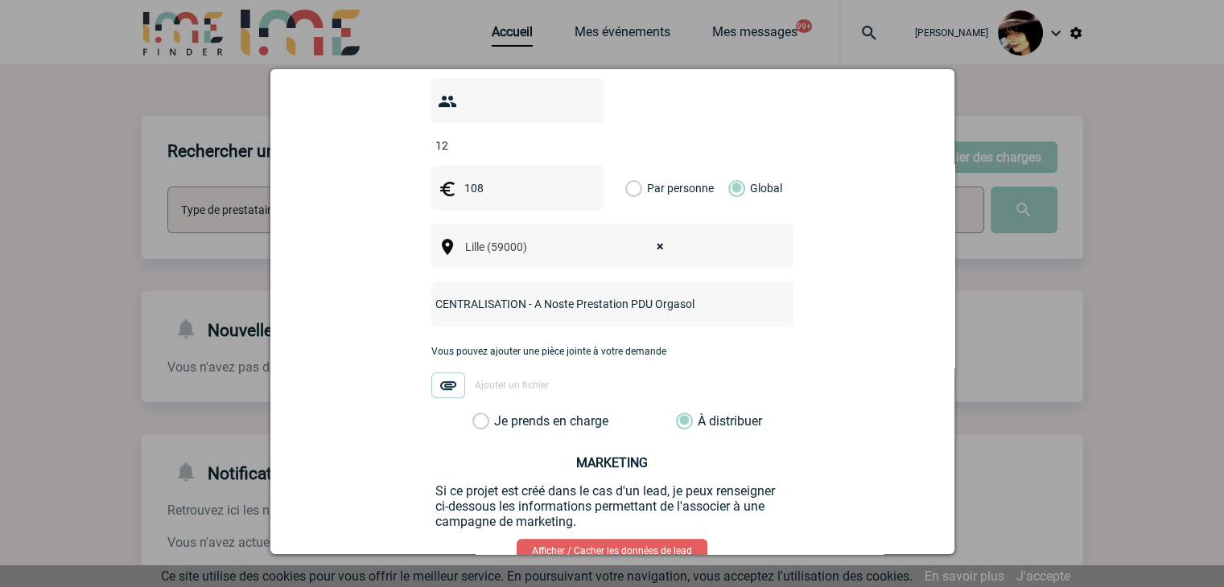
scroll to position [605, 0]
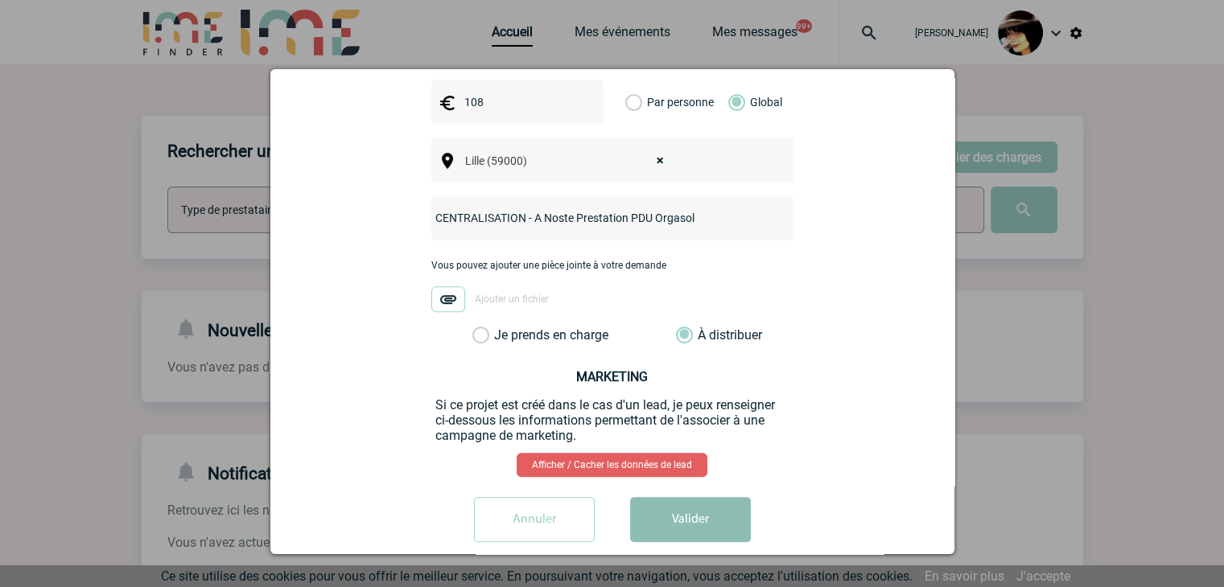
click at [702, 498] on button "Valider" at bounding box center [690, 519] width 121 height 45
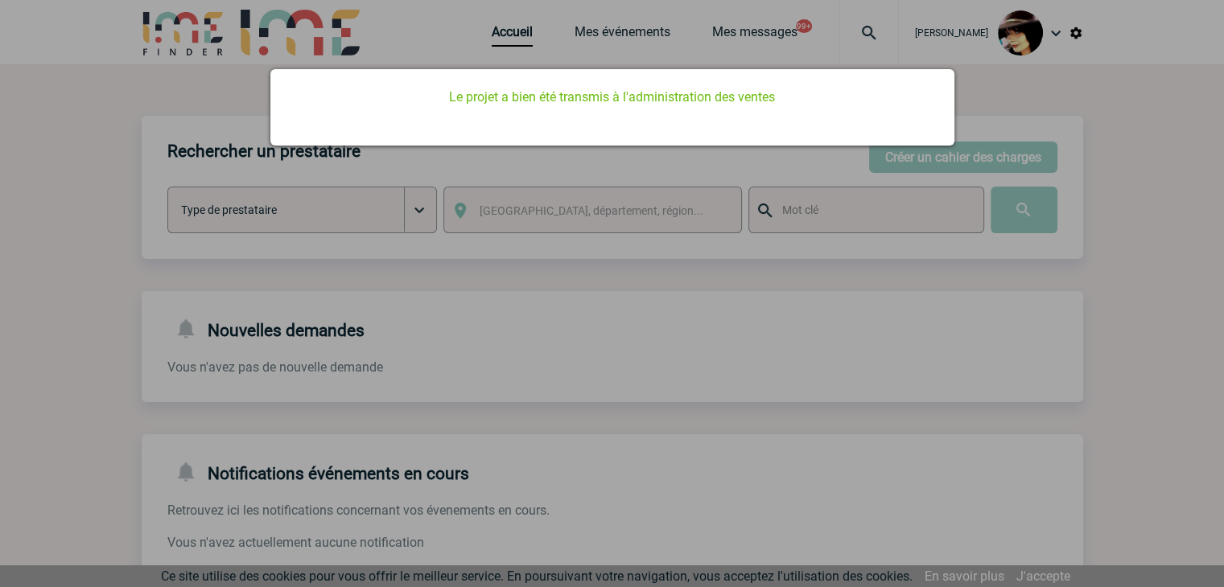
click at [540, 290] on div at bounding box center [612, 293] width 1224 height 587
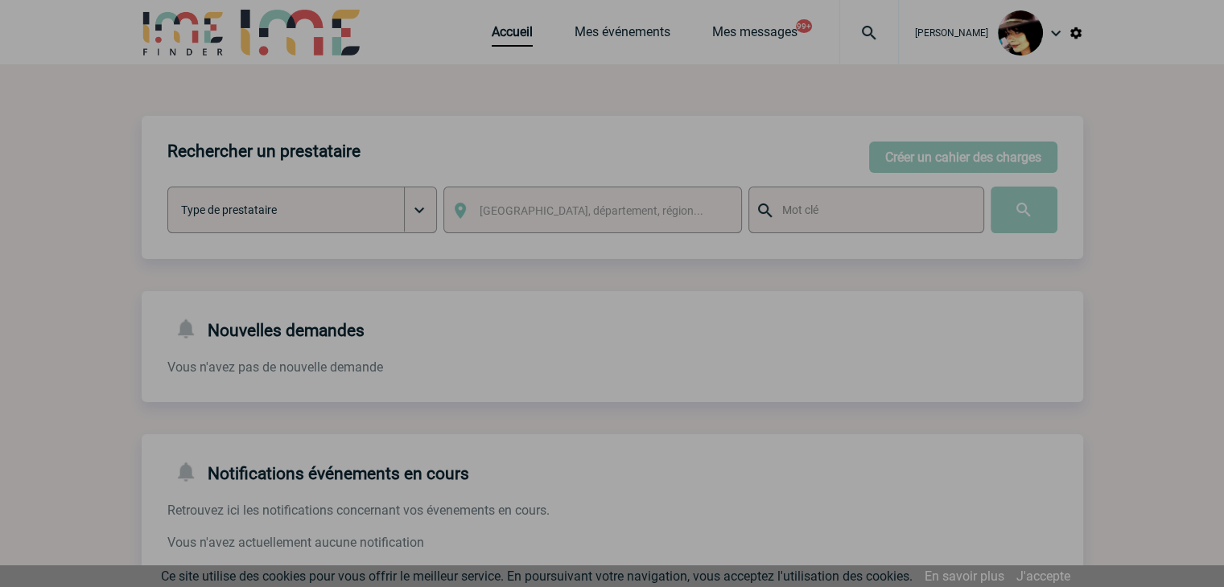
click at [500, 35] on div at bounding box center [612, 293] width 1224 height 587
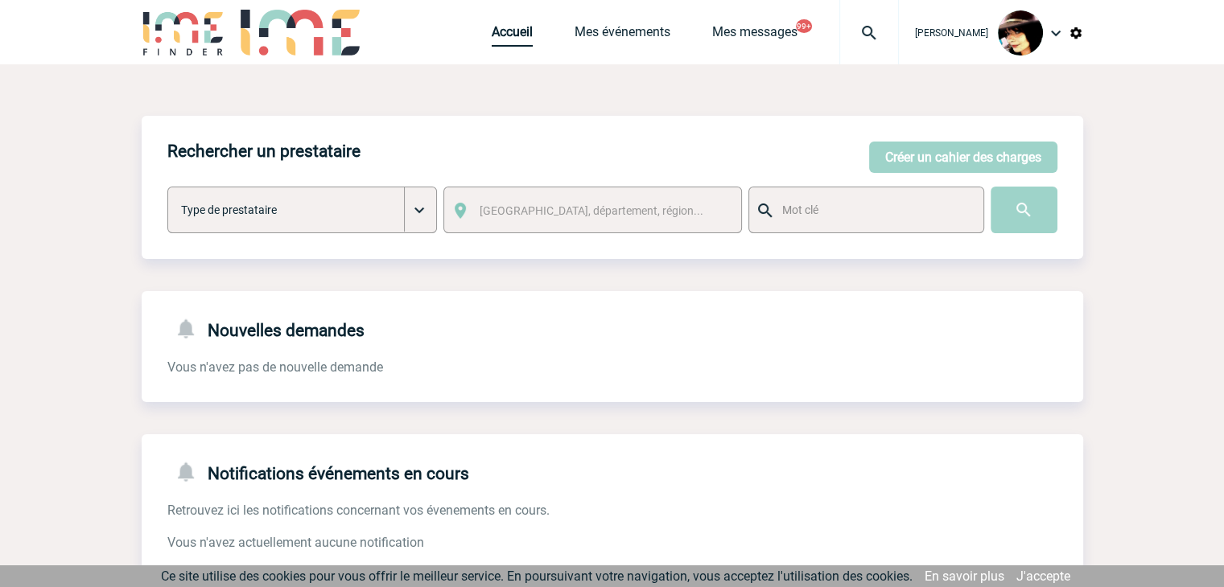
click at [498, 35] on link "Accueil" at bounding box center [512, 35] width 41 height 23
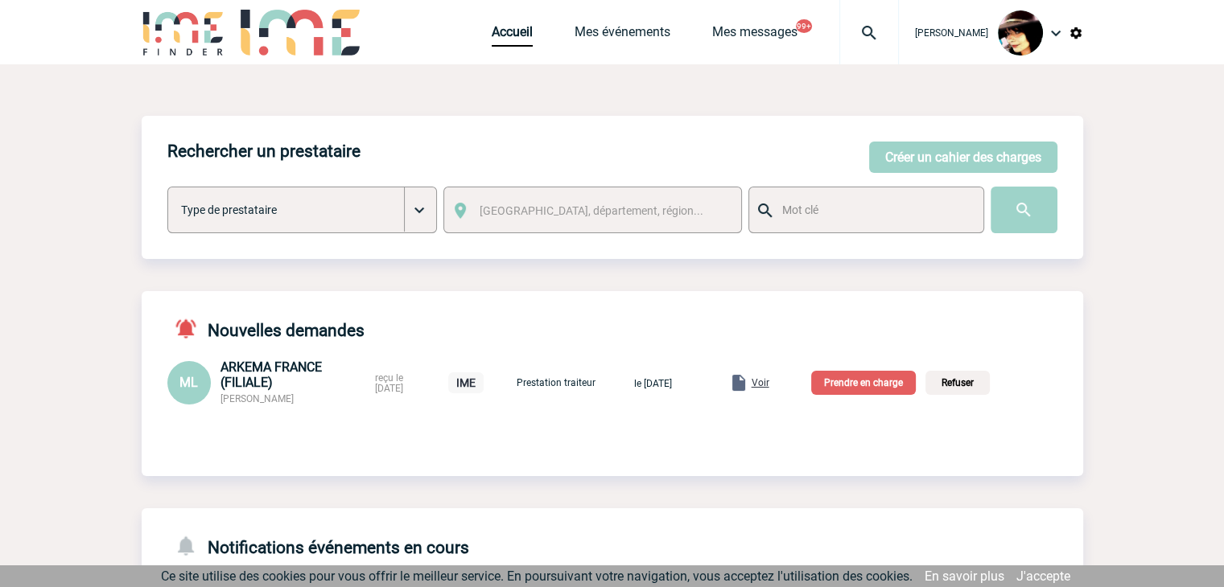
click at [769, 383] on span "Voir" at bounding box center [760, 382] width 18 height 11
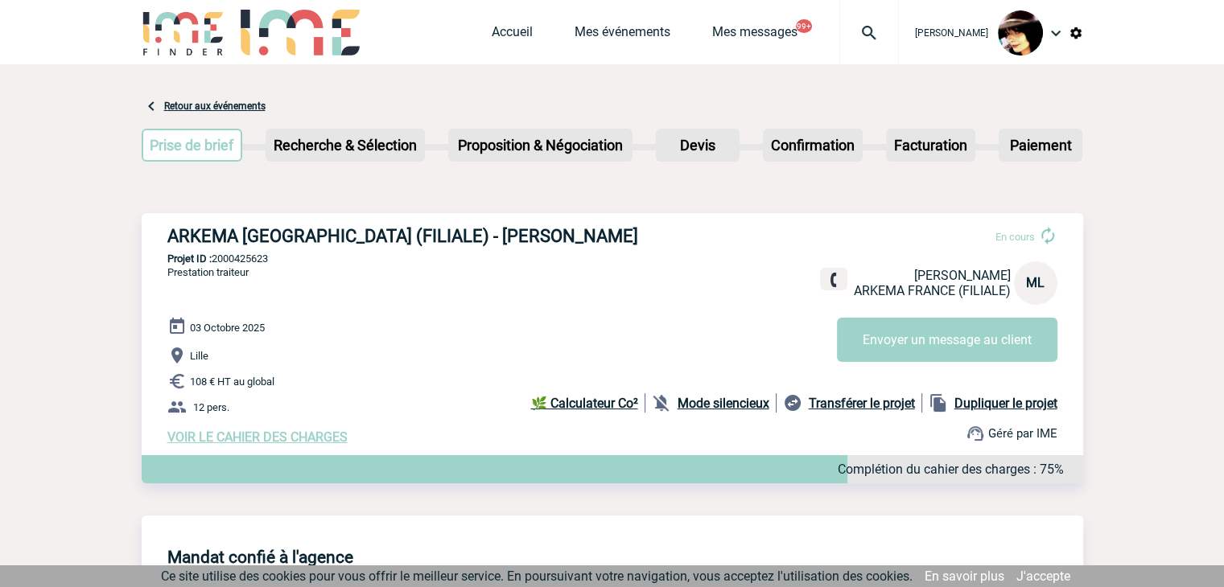
drag, startPoint x: 520, startPoint y: 33, endPoint x: 504, endPoint y: 31, distance: 16.2
click at [520, 33] on span "Accueil" at bounding box center [533, 31] width 83 height 15
click at [504, 31] on link "Accueil" at bounding box center [512, 35] width 41 height 23
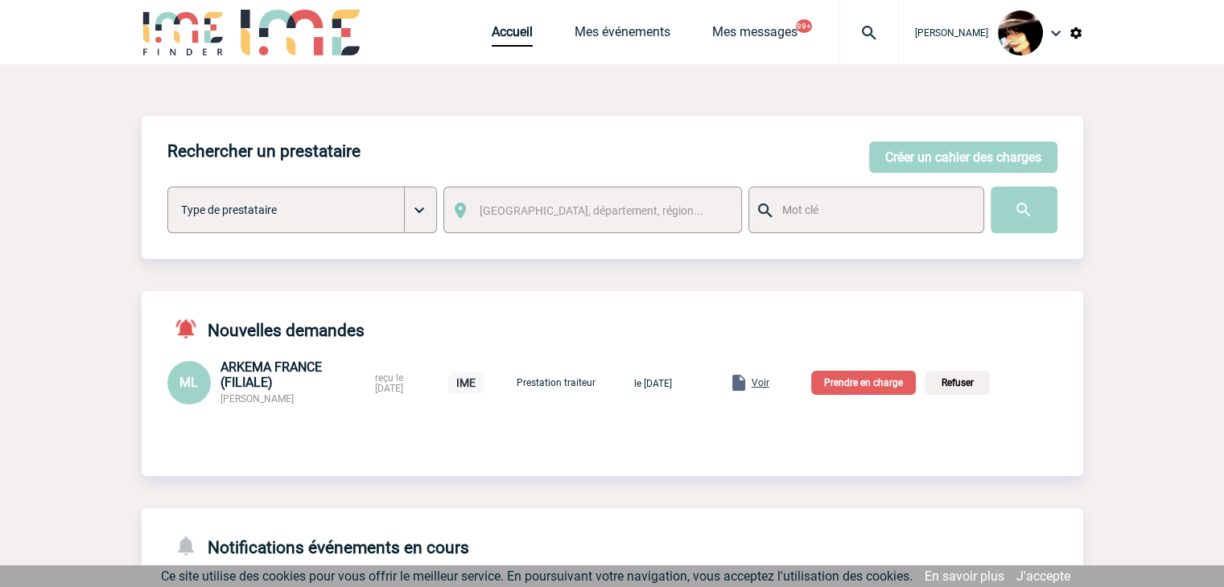
click at [859, 382] on p "Prendre en charge" at bounding box center [863, 383] width 105 height 24
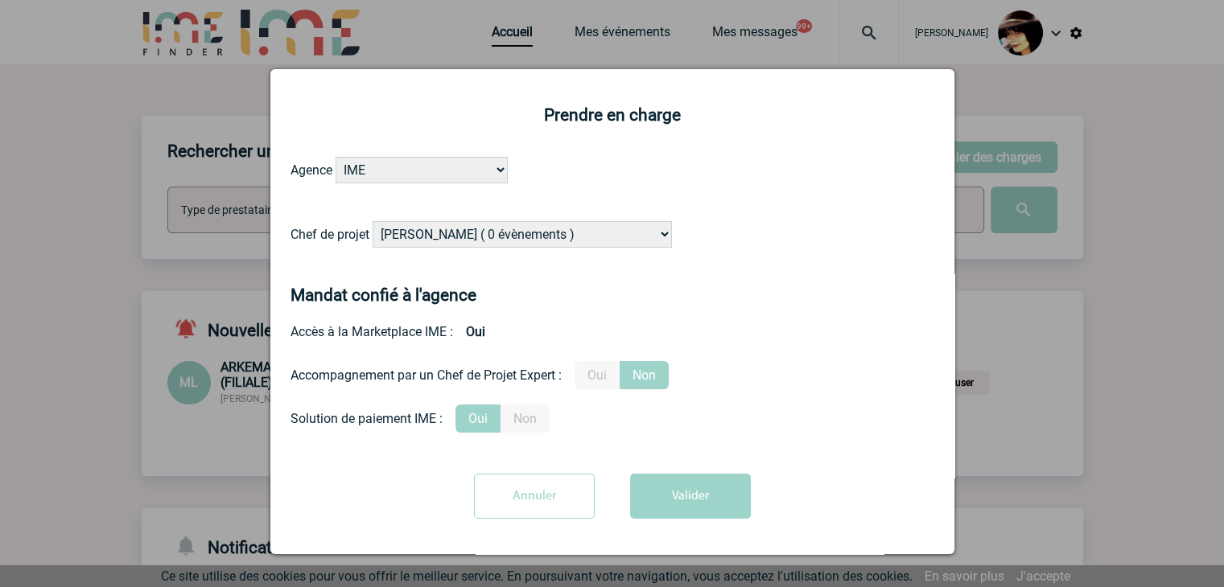
click at [492, 231] on select "[PERSON_NAME] ( 0 évènements ) [PERSON_NAME] ( 181 évènements ) [PERSON_NAME] (…" at bounding box center [521, 234] width 299 height 27
select select "131612"
click at [492, 231] on select "[PERSON_NAME] ( 0 évènements ) [PERSON_NAME] ( 181 évènements ) [PERSON_NAME] (…" at bounding box center [521, 234] width 299 height 27
click at [657, 489] on button "Valider" at bounding box center [690, 496] width 121 height 45
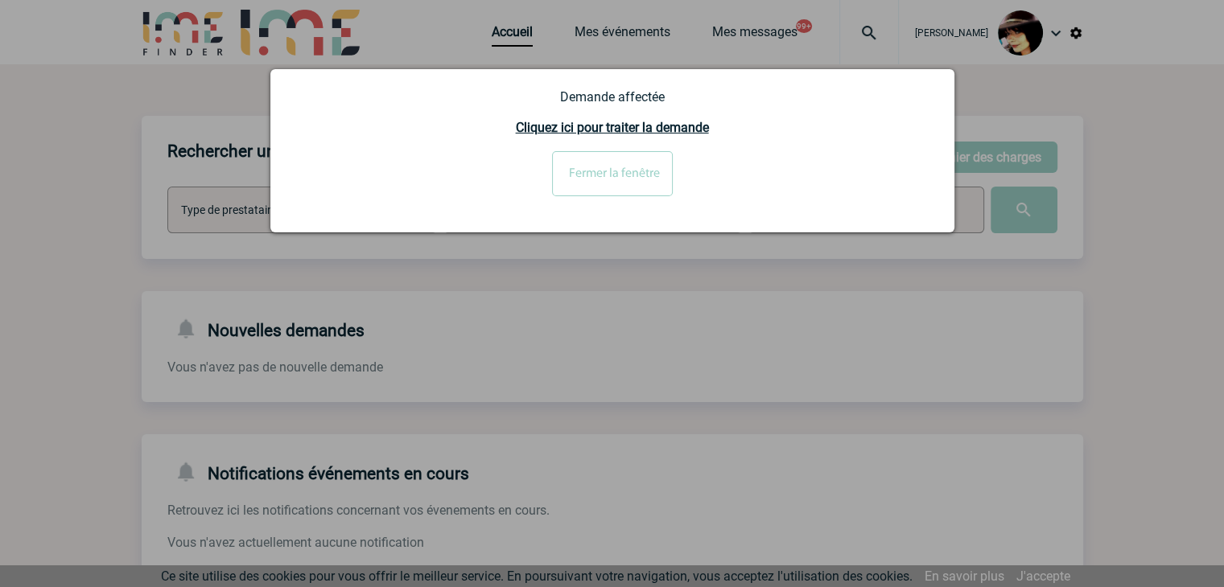
click at [499, 44] on div at bounding box center [612, 293] width 1224 height 587
